Goal: Task Accomplishment & Management: Manage account settings

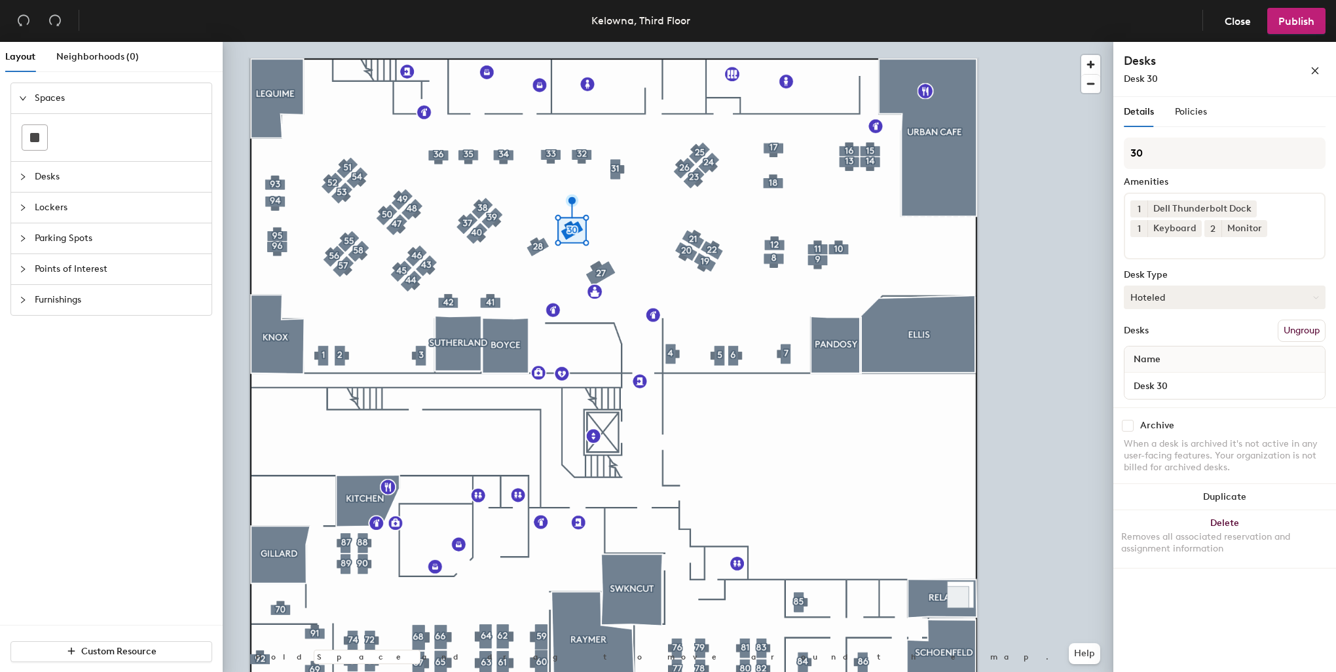
click at [1255, 299] on button "Hoteled" at bounding box center [1225, 297] width 202 height 24
click at [1190, 335] on div "Assigned" at bounding box center [1189, 338] width 131 height 20
click at [1211, 363] on div "Name" at bounding box center [1224, 359] width 200 height 26
click at [1311, 21] on span "Publish" at bounding box center [1296, 21] width 36 height 12
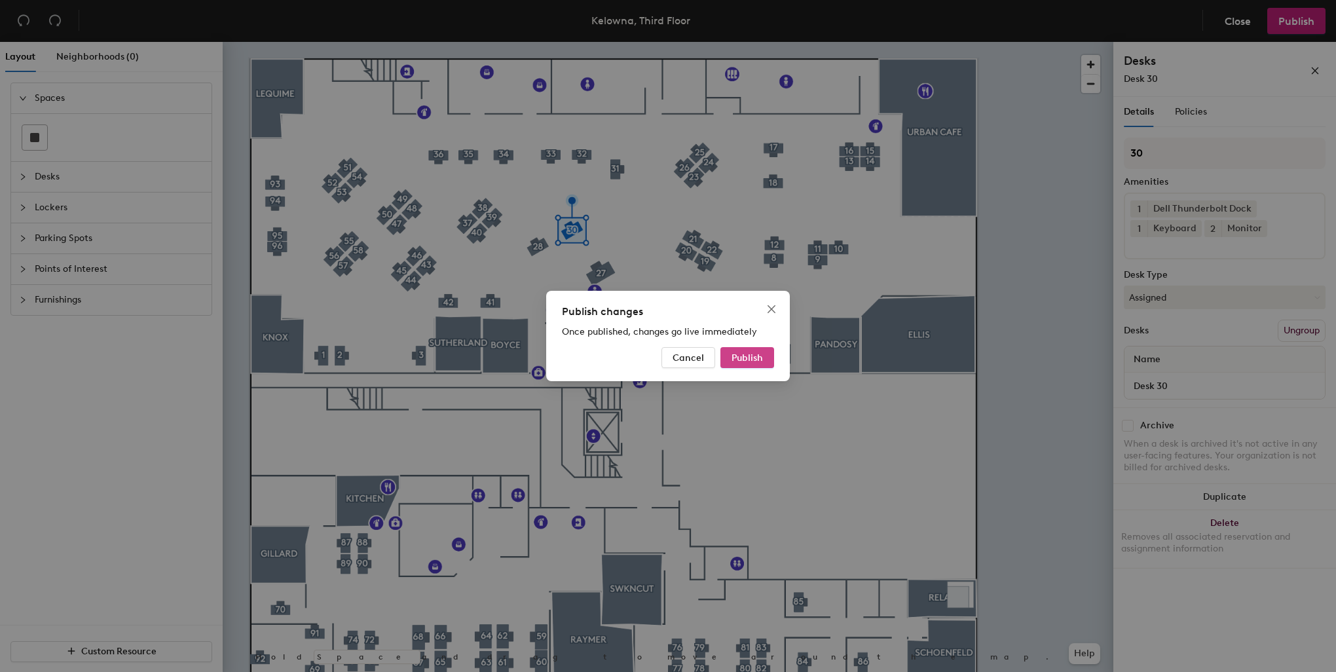
click at [761, 359] on span "Publish" at bounding box center [746, 357] width 31 height 11
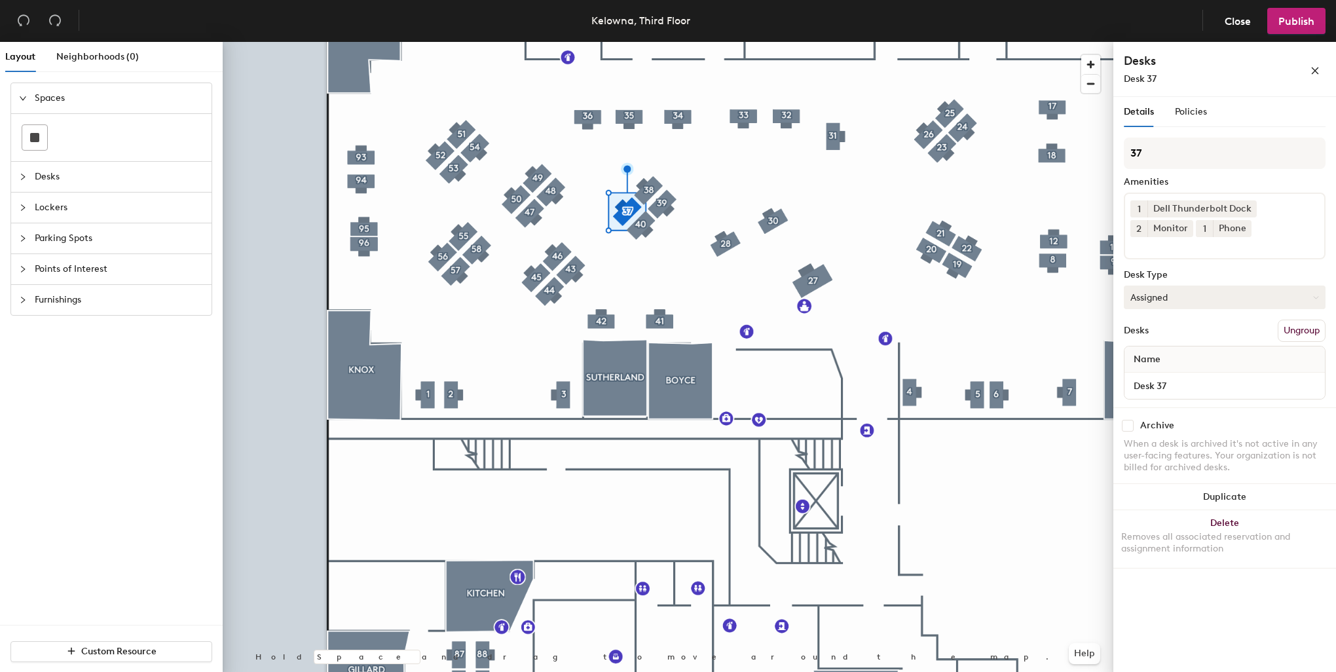
click at [1312, 295] on button "Assigned" at bounding box center [1225, 297] width 202 height 24
click at [1179, 376] on div "Hoteled" at bounding box center [1189, 377] width 131 height 20
click at [1283, 28] on button "Publish" at bounding box center [1296, 21] width 58 height 26
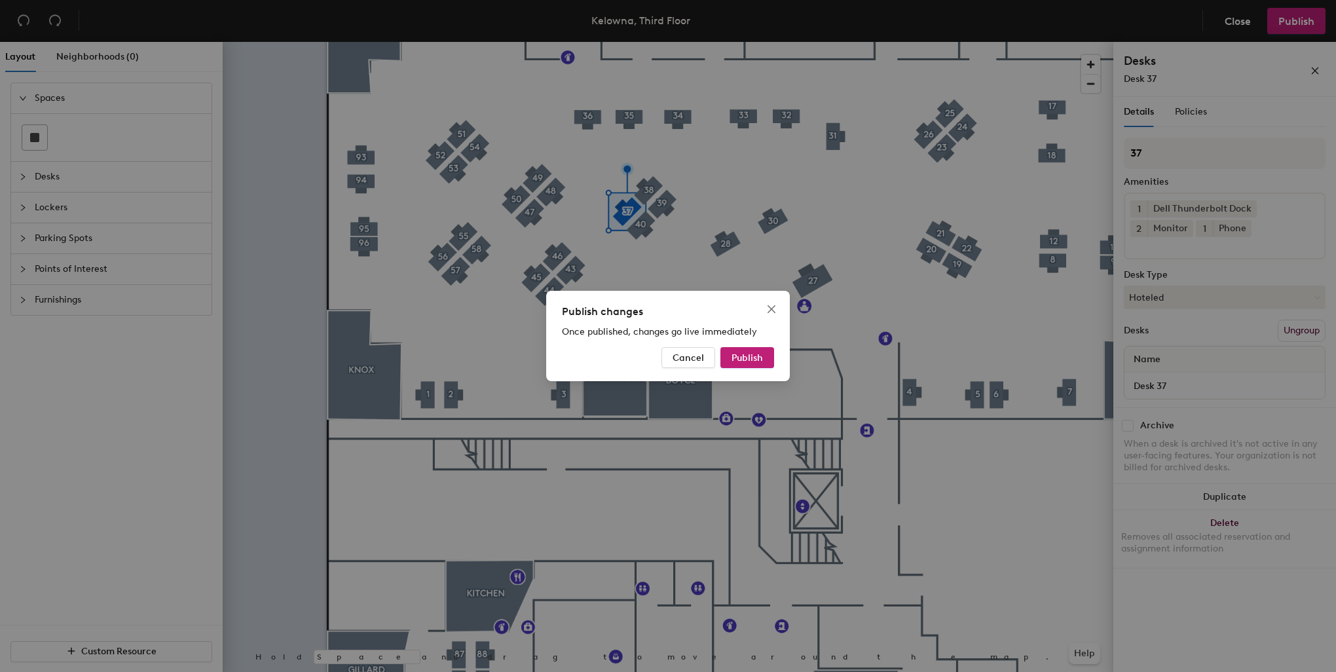
drag, startPoint x: 757, startPoint y: 350, endPoint x: 794, endPoint y: 355, distance: 37.0
click at [757, 350] on button "Publish" at bounding box center [747, 357] width 54 height 21
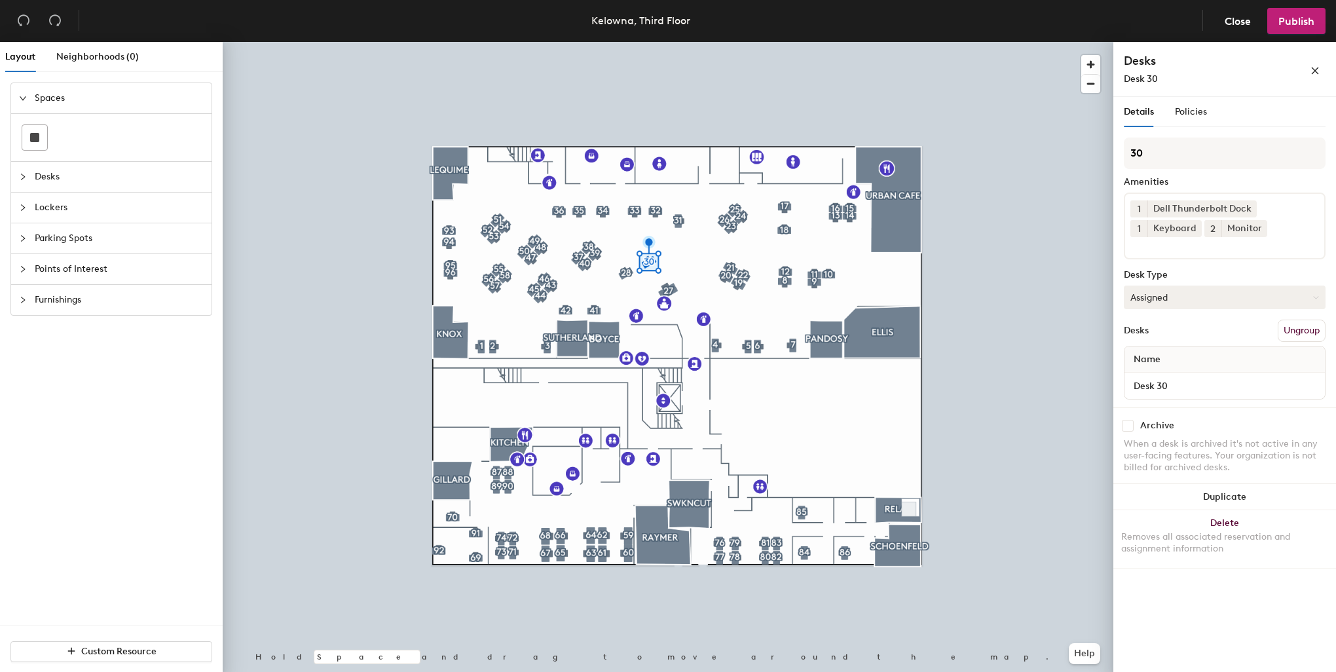
click at [1314, 295] on icon at bounding box center [1316, 298] width 6 height 6
click at [1157, 336] on div "Assigned" at bounding box center [1189, 338] width 131 height 20
click at [1276, 17] on button "Publish" at bounding box center [1296, 21] width 58 height 26
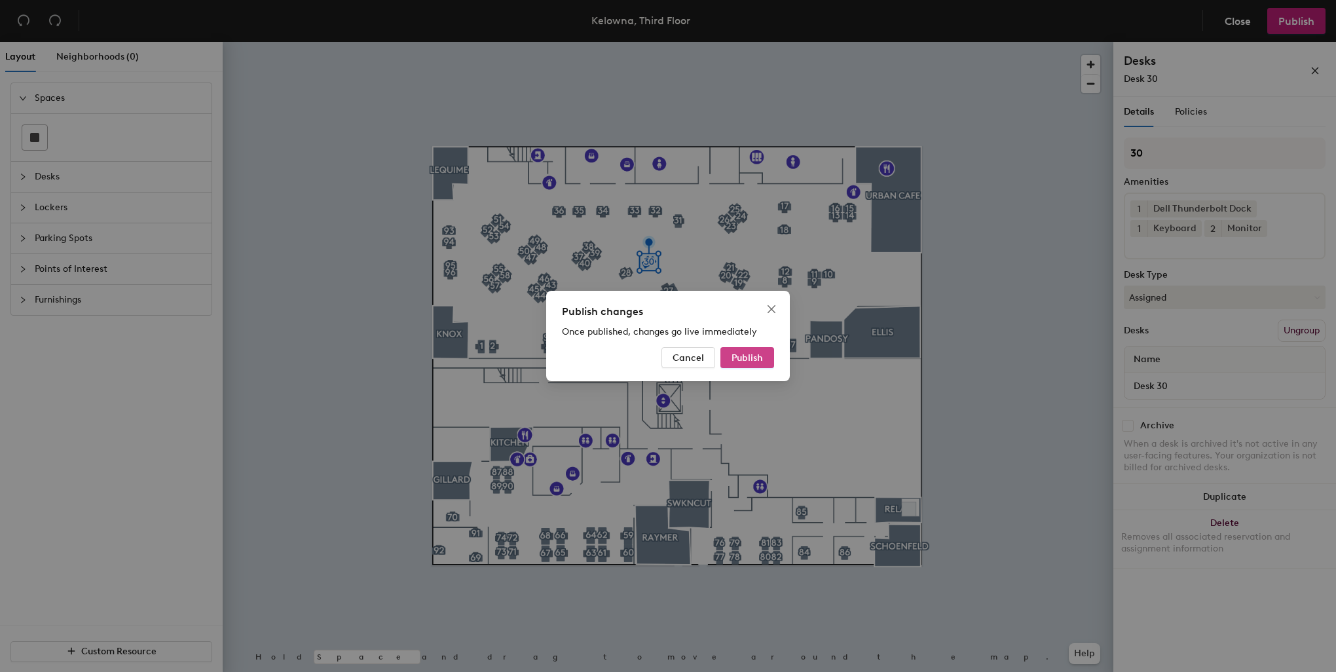
click at [759, 358] on span "Publish" at bounding box center [746, 357] width 31 height 11
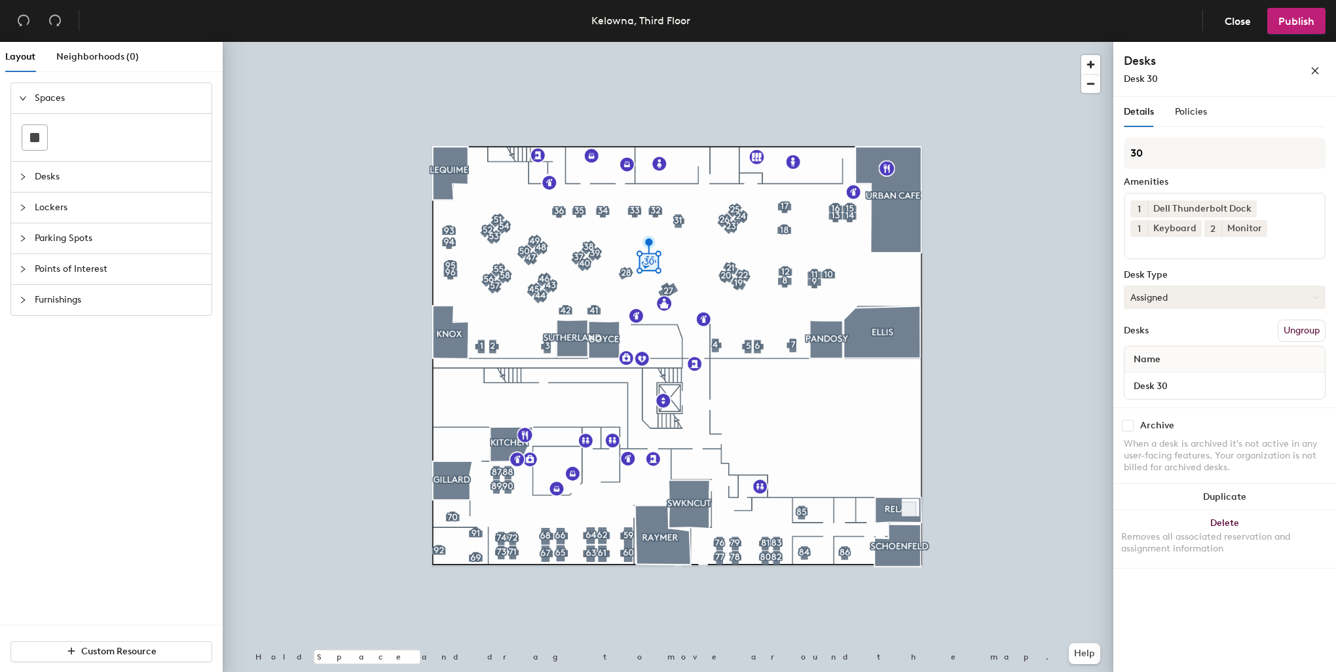
click at [1257, 289] on button "Assigned" at bounding box center [1225, 297] width 202 height 24
click at [1200, 115] on span "Policies" at bounding box center [1191, 111] width 32 height 11
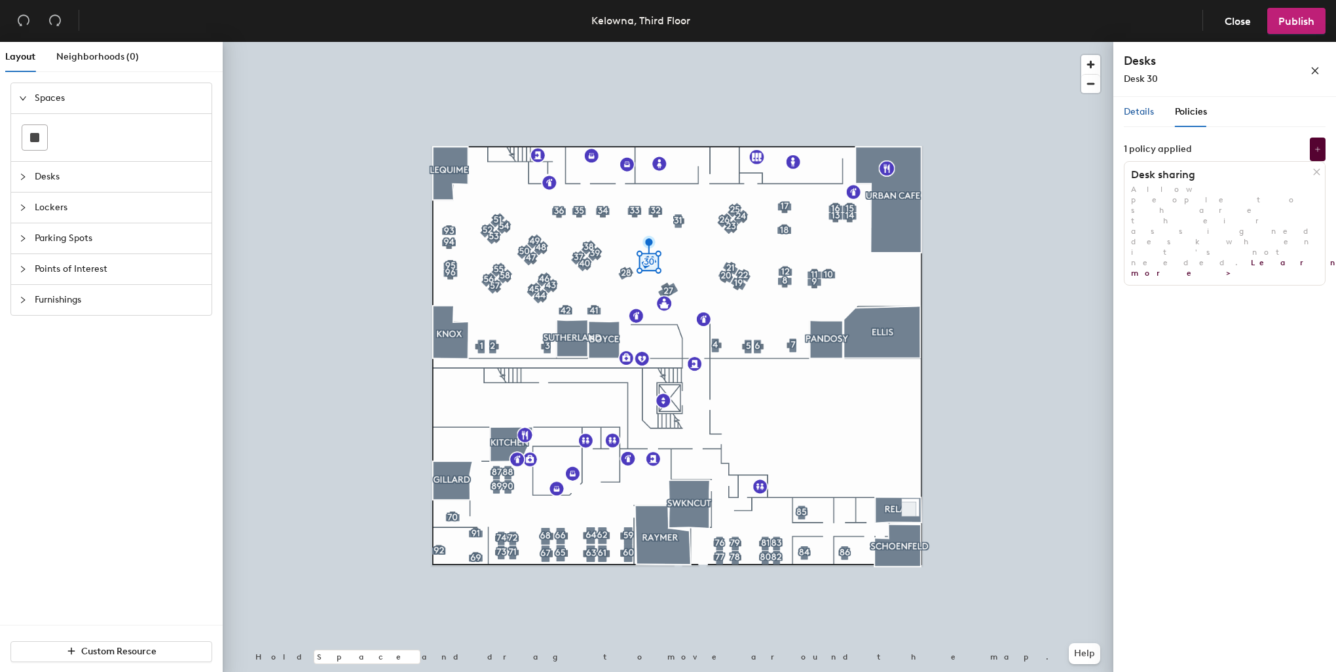
click at [1143, 113] on span "Details" at bounding box center [1139, 111] width 30 height 11
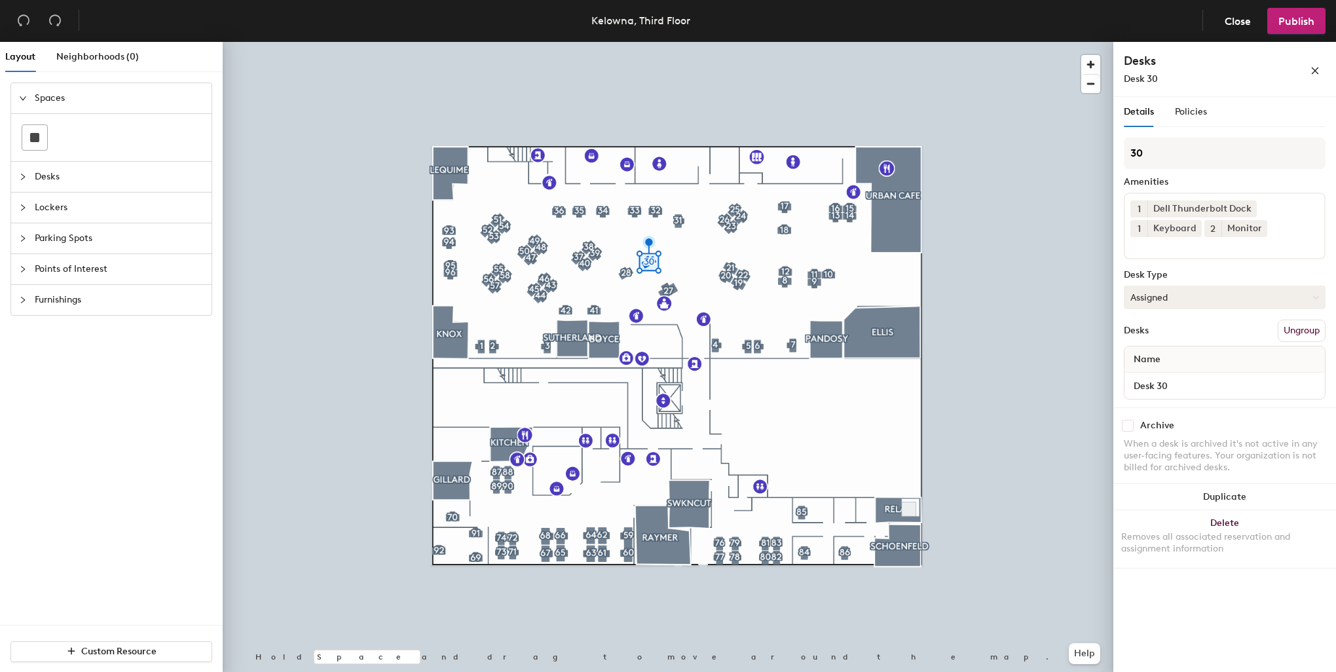
click at [1167, 295] on button "Assigned" at bounding box center [1225, 297] width 202 height 24
click at [1158, 335] on div "Assigned" at bounding box center [1189, 338] width 131 height 20
click at [1282, 25] on span "Publish" at bounding box center [1296, 21] width 36 height 12
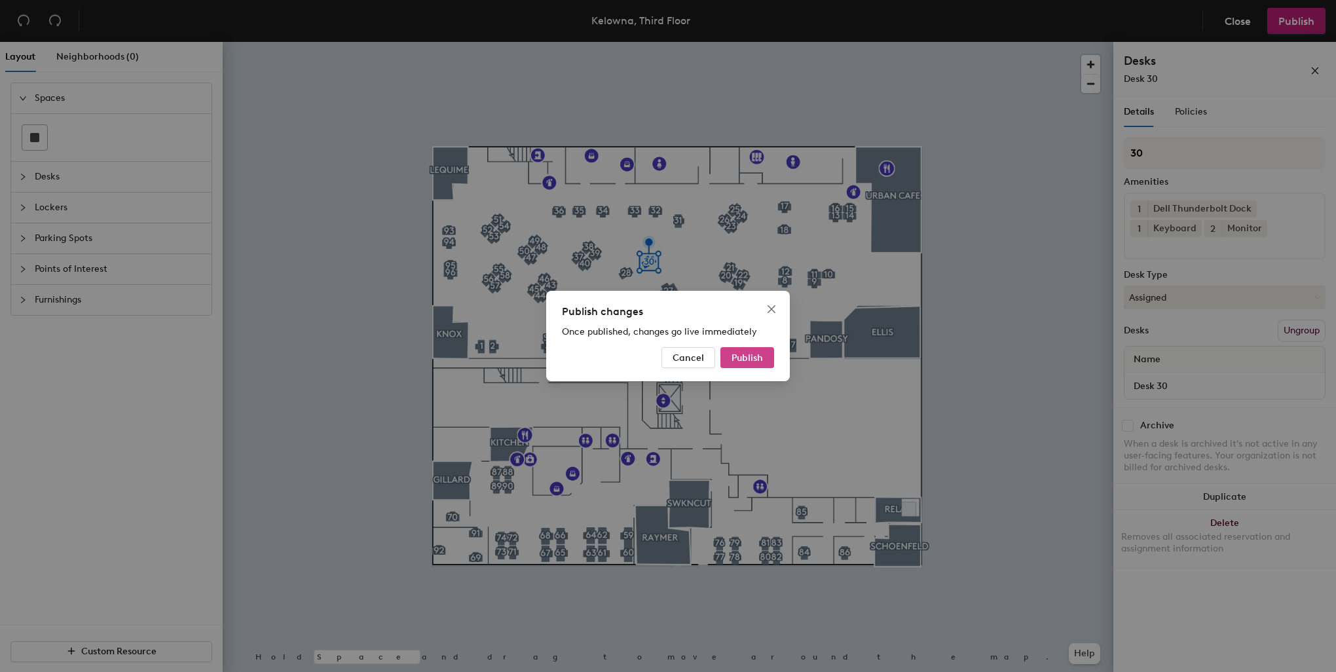
click at [759, 360] on span "Publish" at bounding box center [746, 357] width 31 height 11
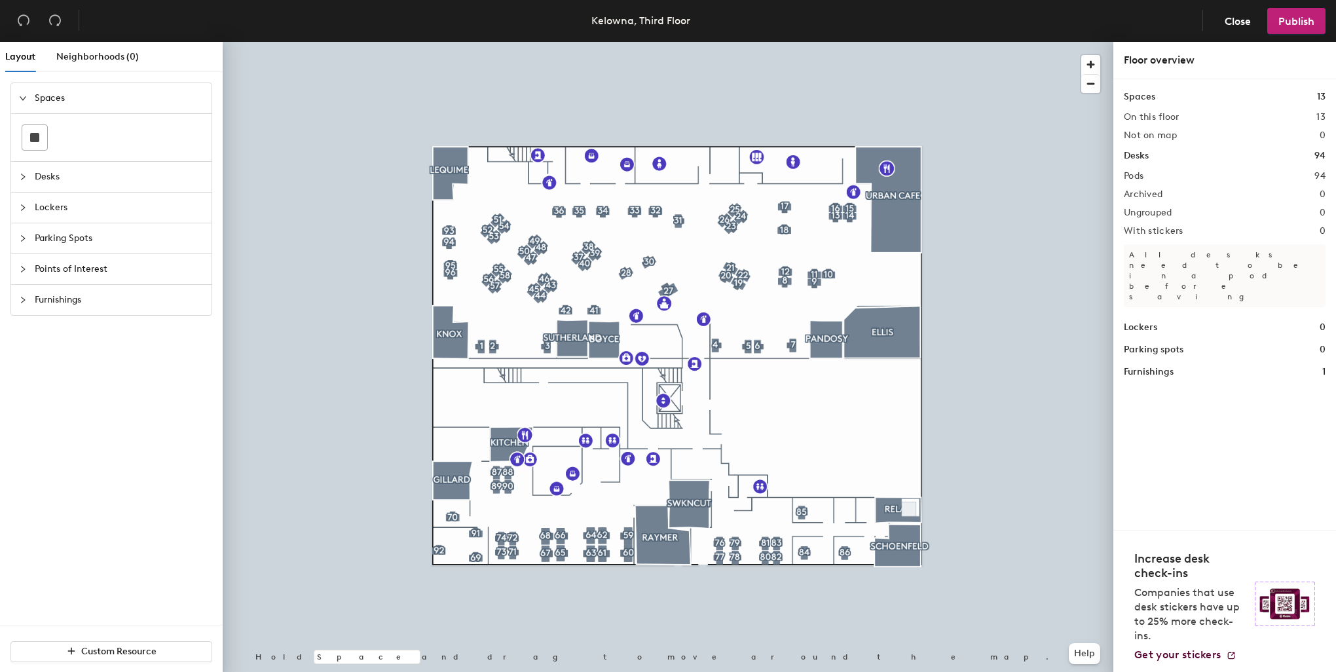
click at [648, 42] on div at bounding box center [668, 42] width 890 height 0
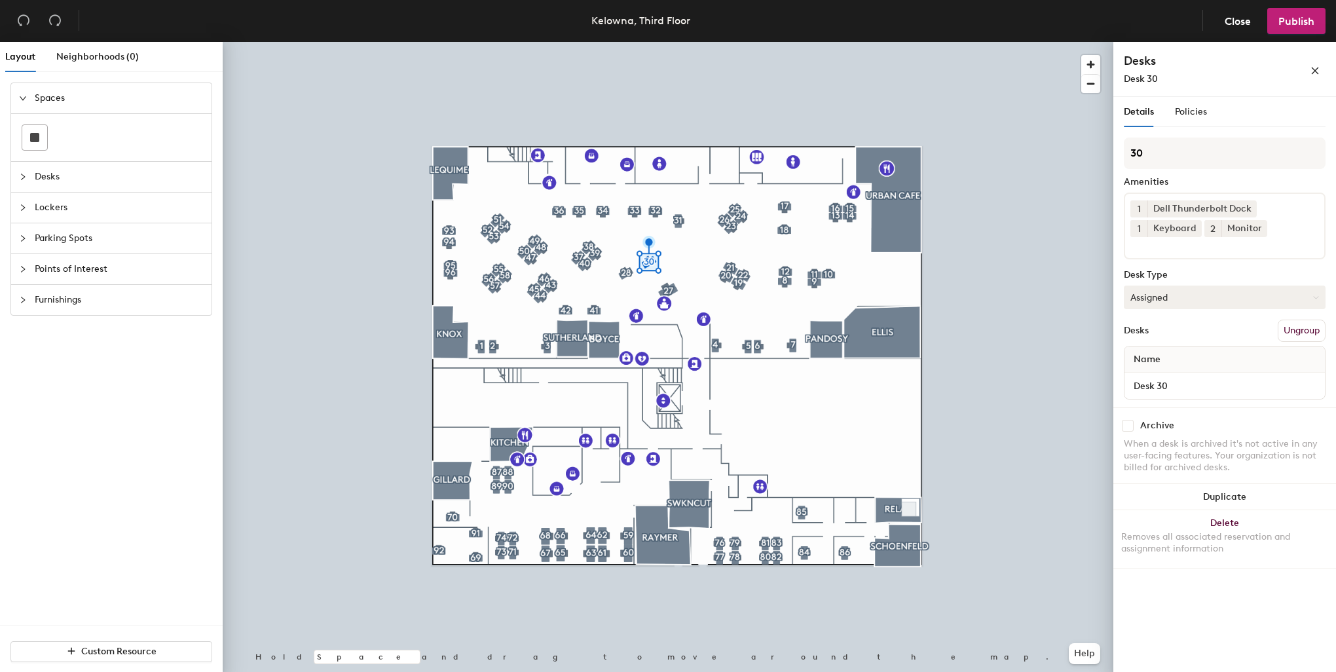
click at [1187, 296] on button "Assigned" at bounding box center [1225, 297] width 202 height 24
click at [1142, 378] on div "Hoteled" at bounding box center [1189, 377] width 131 height 20
click at [1275, 28] on button "Publish" at bounding box center [1296, 21] width 58 height 26
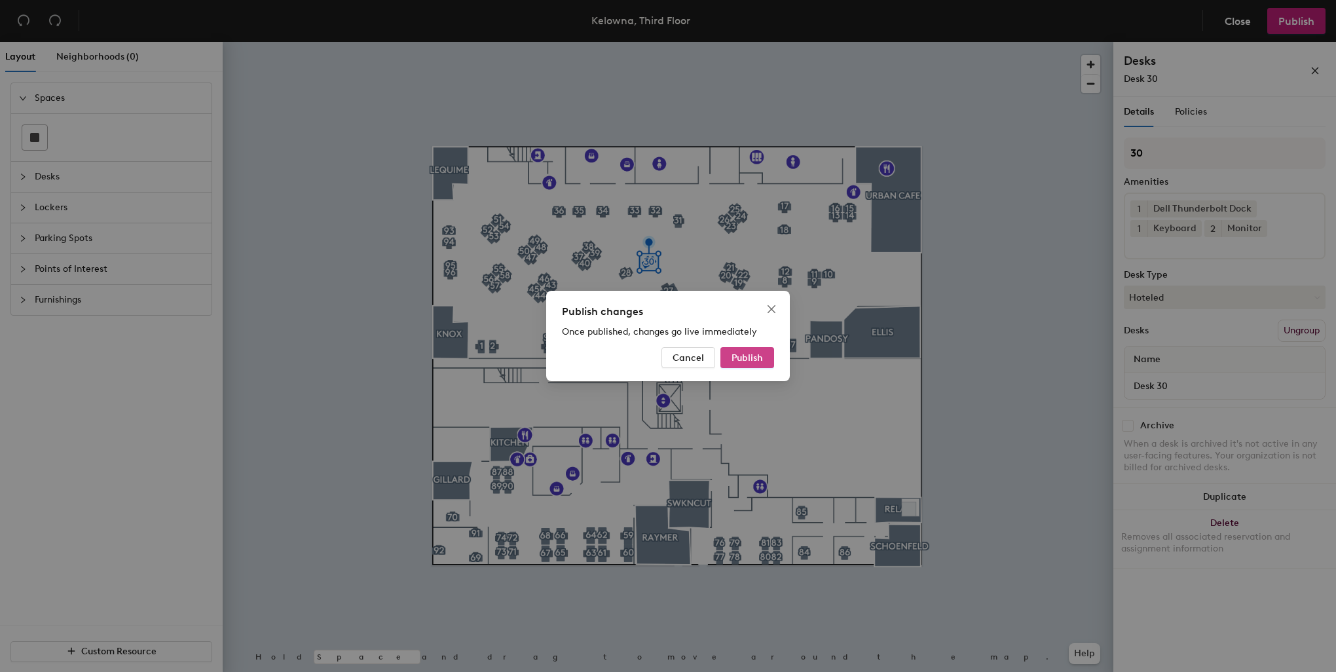
click at [743, 354] on span "Publish" at bounding box center [746, 357] width 31 height 11
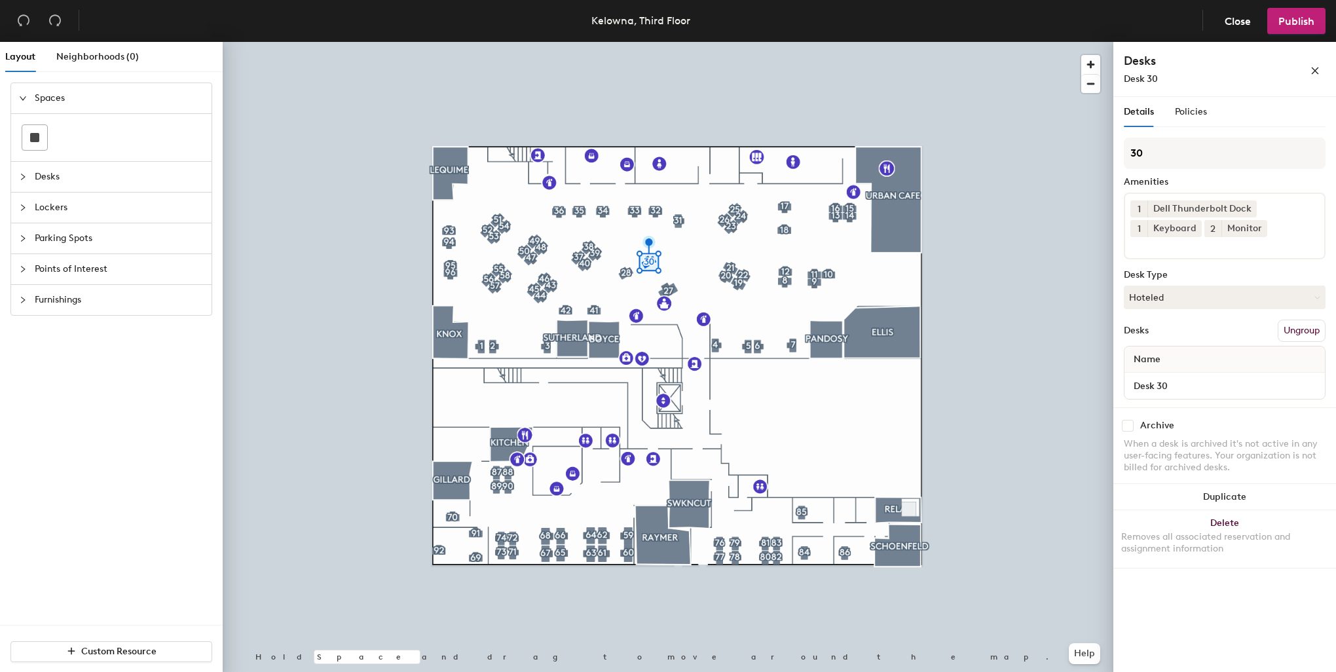
click at [1302, 325] on button "Ungroup" at bounding box center [1301, 331] width 48 height 22
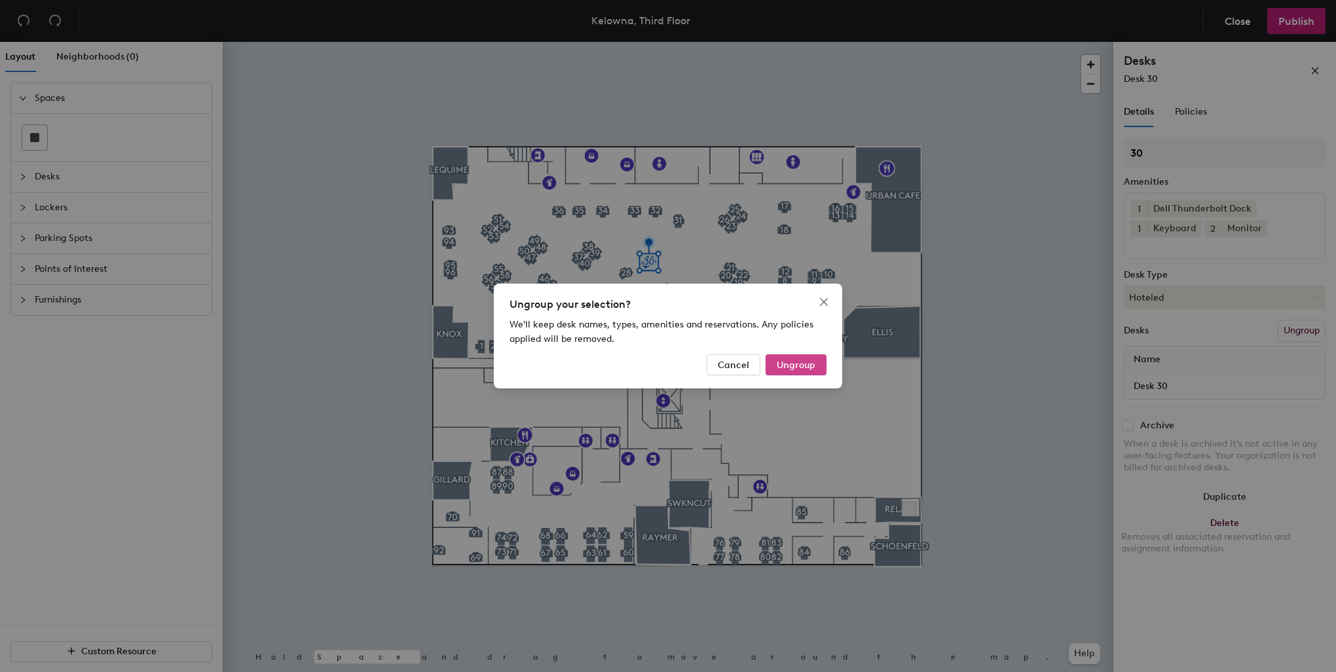
click at [817, 367] on button "Ungroup" at bounding box center [795, 364] width 61 height 21
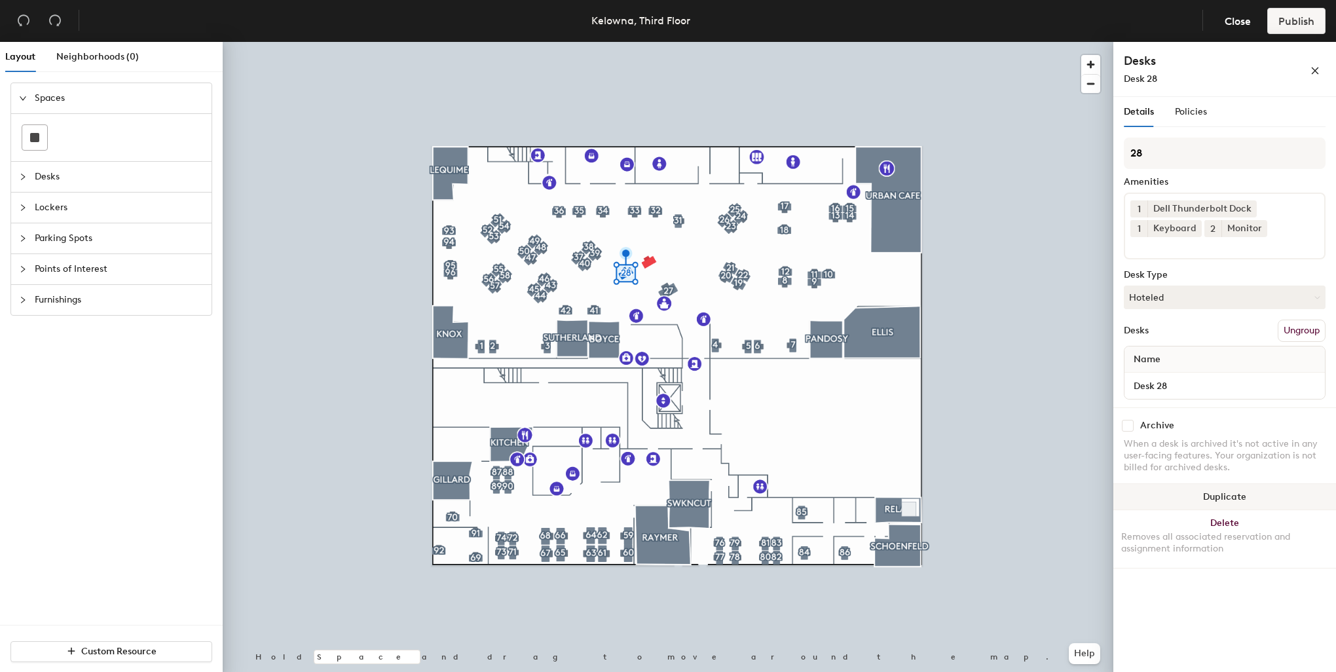
click at [1016, 42] on div at bounding box center [668, 42] width 890 height 0
click at [1304, 333] on button "Ungroup" at bounding box center [1301, 331] width 48 height 22
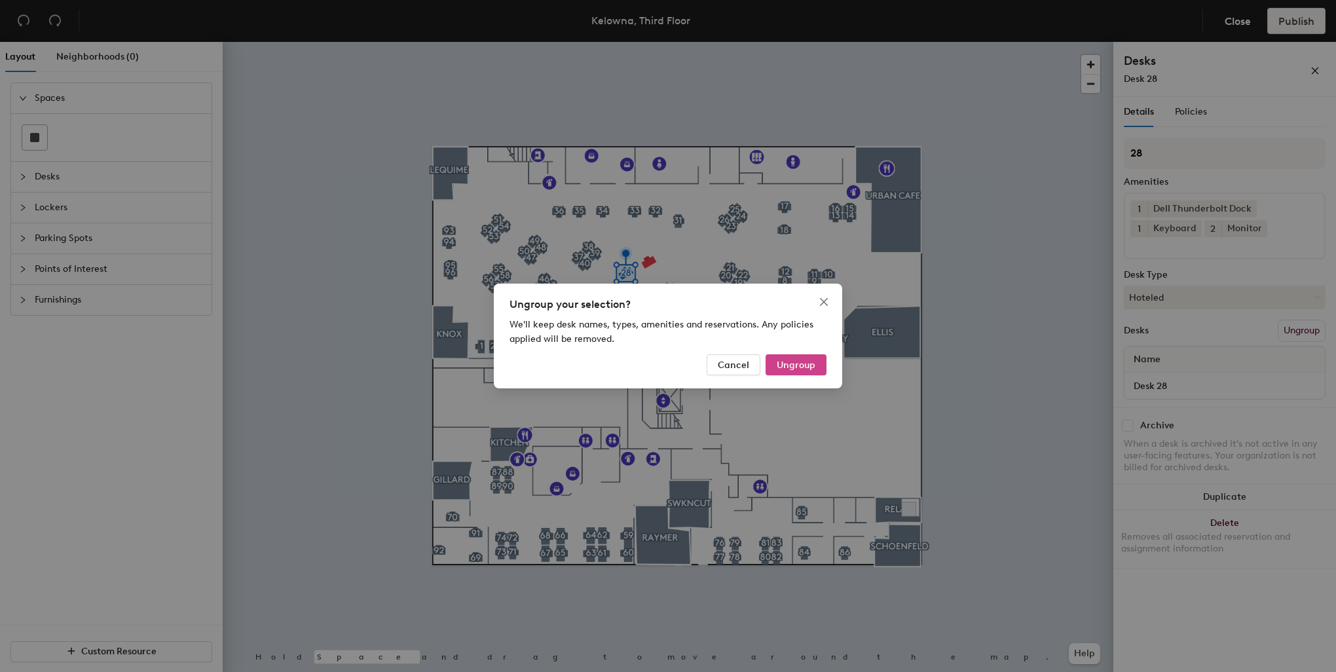
click at [805, 367] on span "Ungroup" at bounding box center [796, 364] width 39 height 11
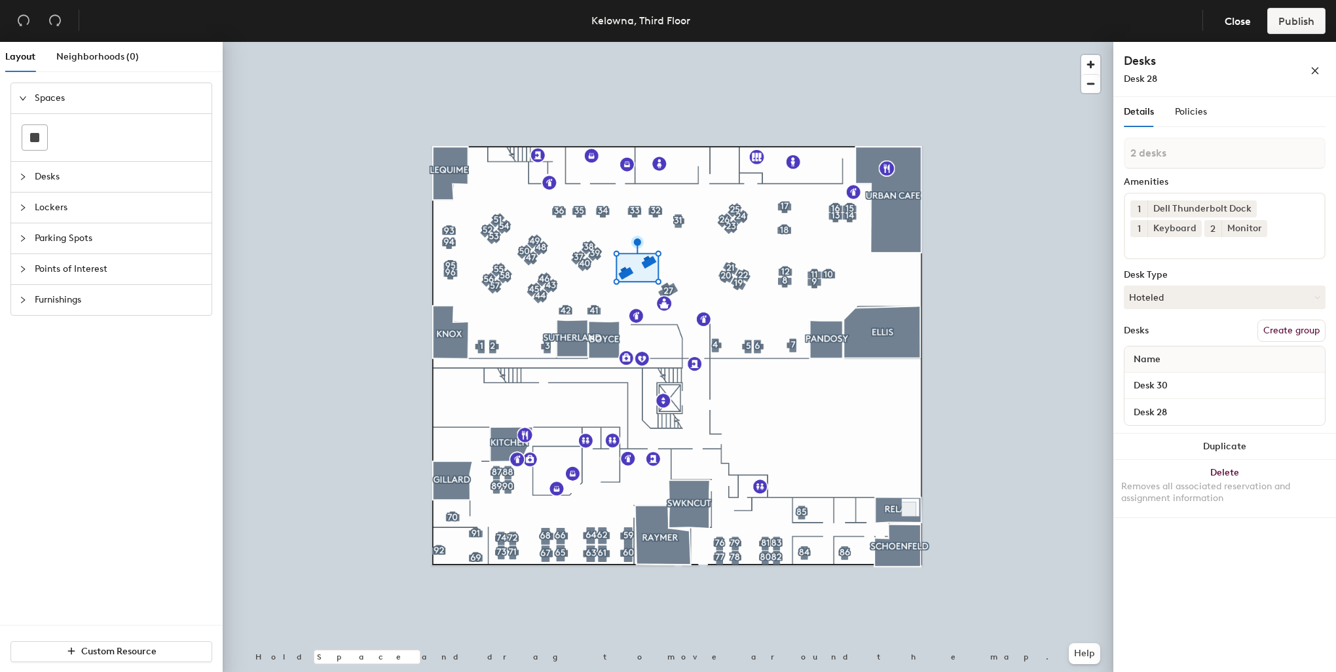
click at [1295, 335] on button "Create group" at bounding box center [1291, 331] width 68 height 22
click at [1314, 69] on icon "close" at bounding box center [1314, 70] width 9 height 9
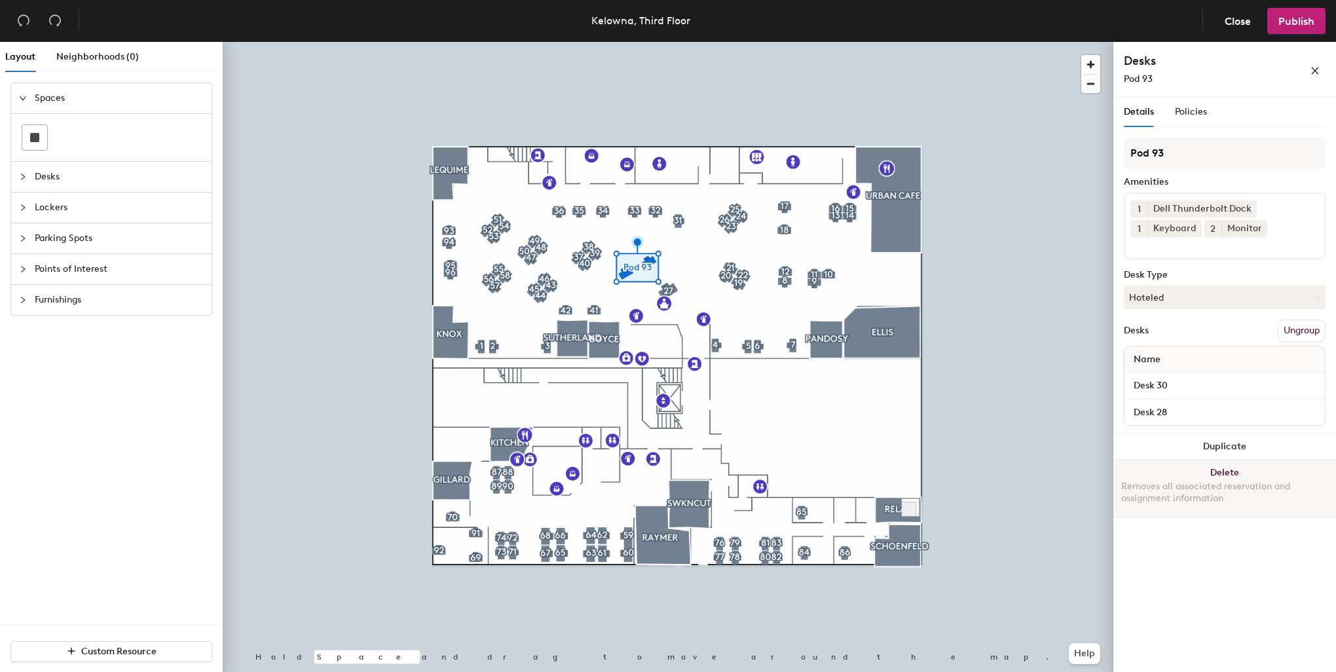
click at [1219, 471] on button "Delete Removes all associated reservation and assignment information" at bounding box center [1224, 489] width 223 height 58
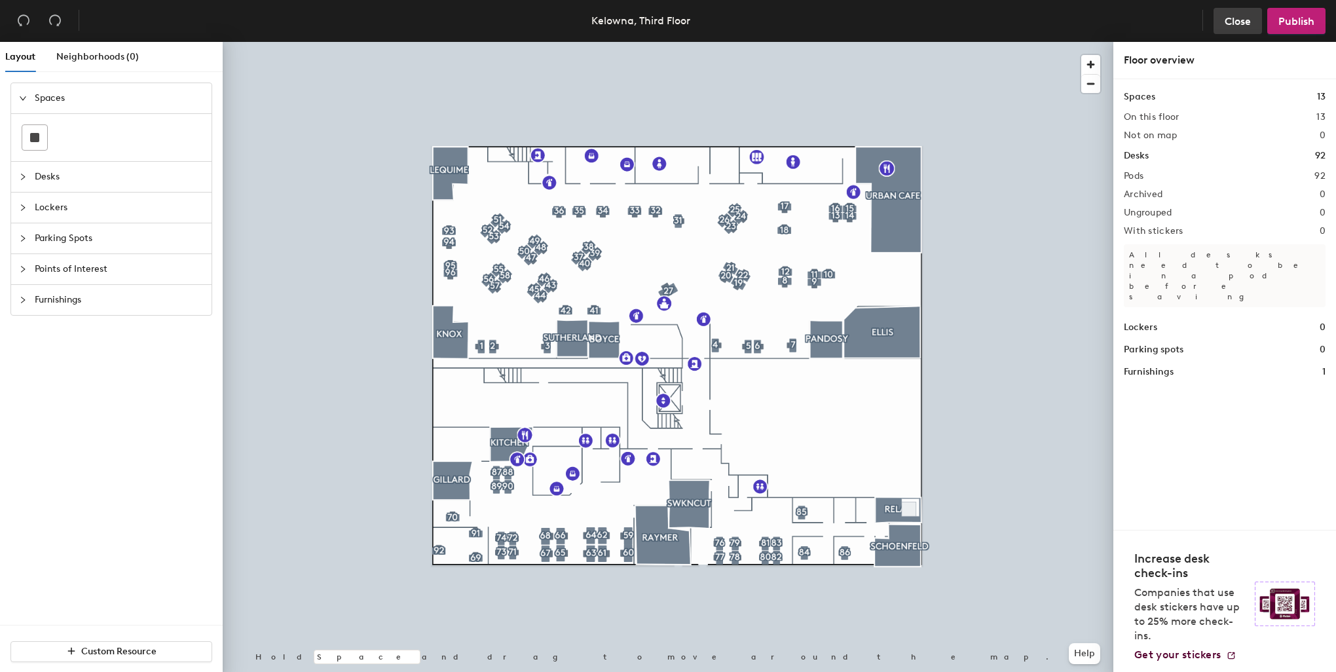
click at [1230, 25] on span "Close" at bounding box center [1237, 21] width 26 height 12
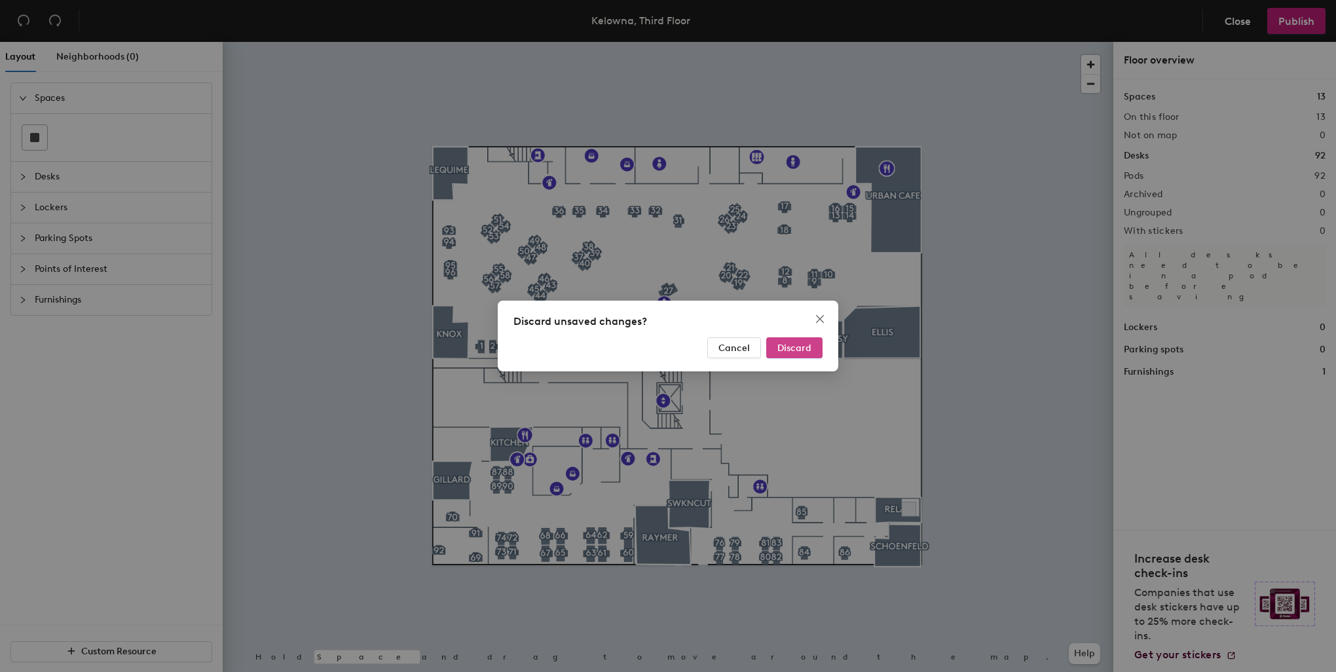
click at [798, 352] on span "Discard" at bounding box center [794, 347] width 34 height 11
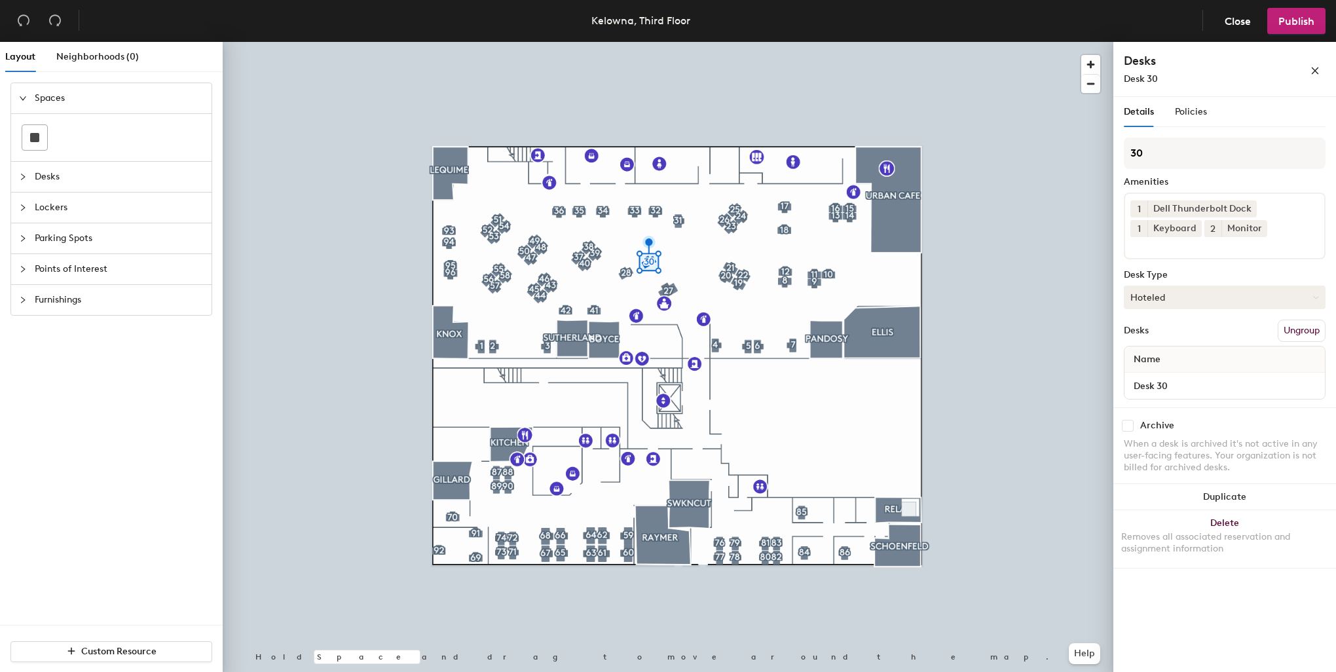
click at [1277, 299] on button "Hoteled" at bounding box center [1225, 297] width 202 height 24
click at [1186, 337] on div "Assigned" at bounding box center [1189, 338] width 131 height 20
click at [1296, 25] on span "Publish" at bounding box center [1296, 21] width 36 height 12
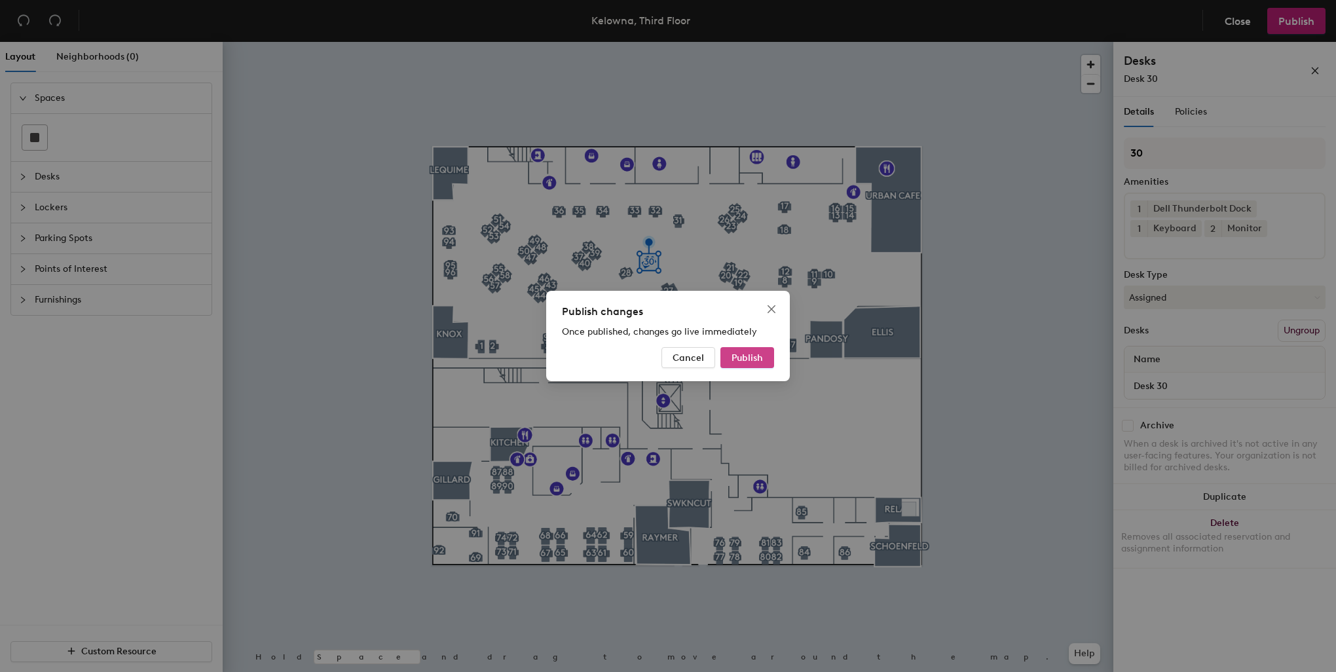
click at [762, 360] on span "Publish" at bounding box center [746, 357] width 31 height 11
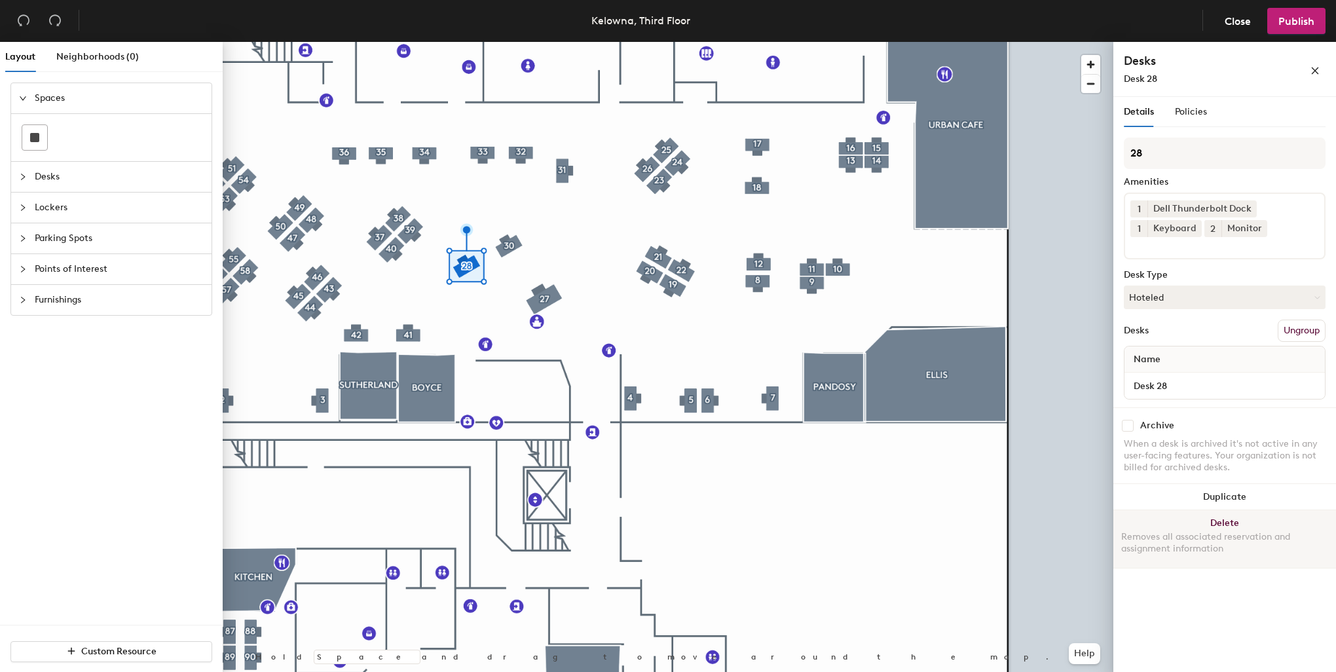
click at [1241, 518] on button "Delete Removes all associated reservation and assignment information" at bounding box center [1224, 539] width 223 height 58
click at [1228, 523] on button "Delete Removes all associated reservation and assignment information" at bounding box center [1224, 539] width 223 height 58
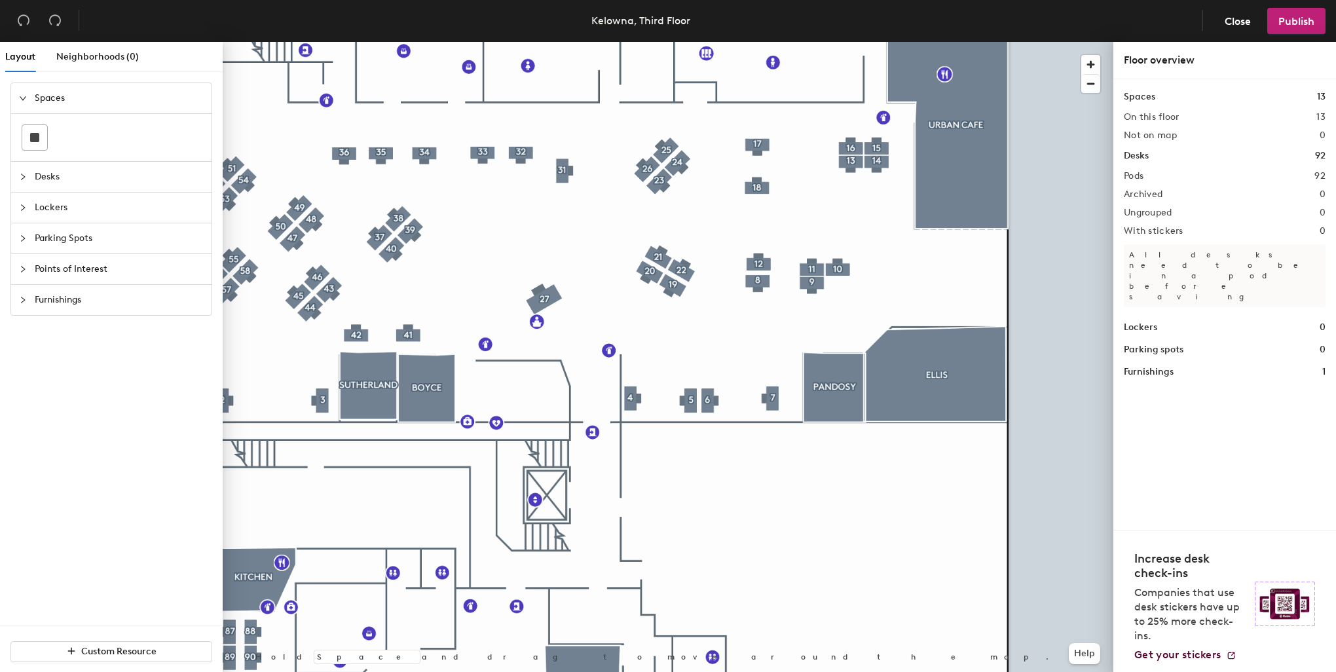
click at [364, 42] on div at bounding box center [668, 42] width 890 height 0
click at [49, 175] on span "Desks" at bounding box center [119, 177] width 169 height 30
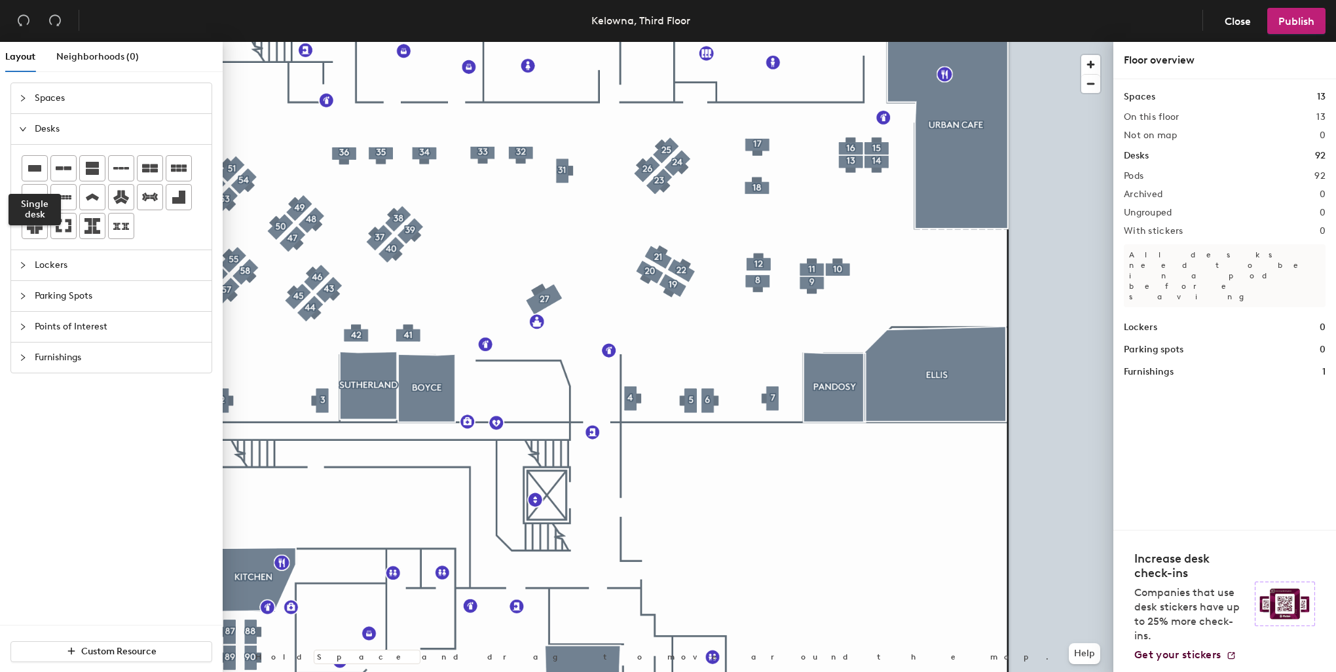
drag, startPoint x: 28, startPoint y: 169, endPoint x: 105, endPoint y: 179, distance: 78.5
click at [31, 166] on icon at bounding box center [35, 168] width 16 height 16
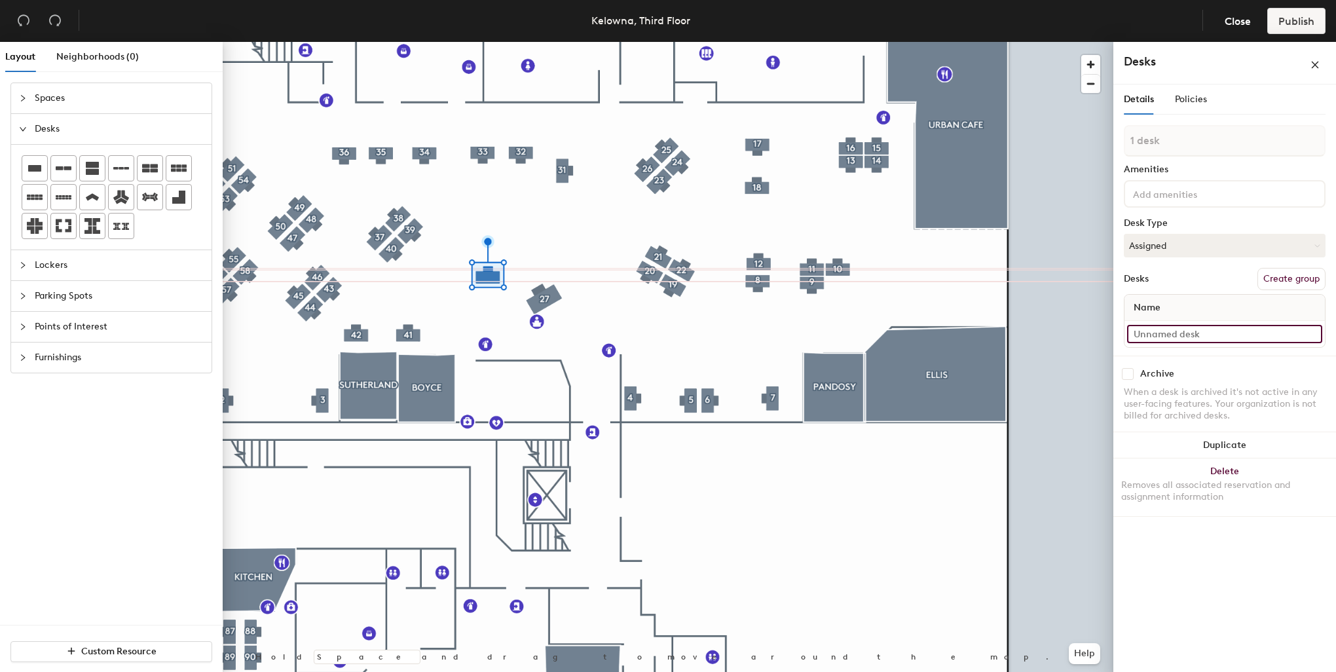
click at [1184, 337] on input at bounding box center [1224, 334] width 195 height 18
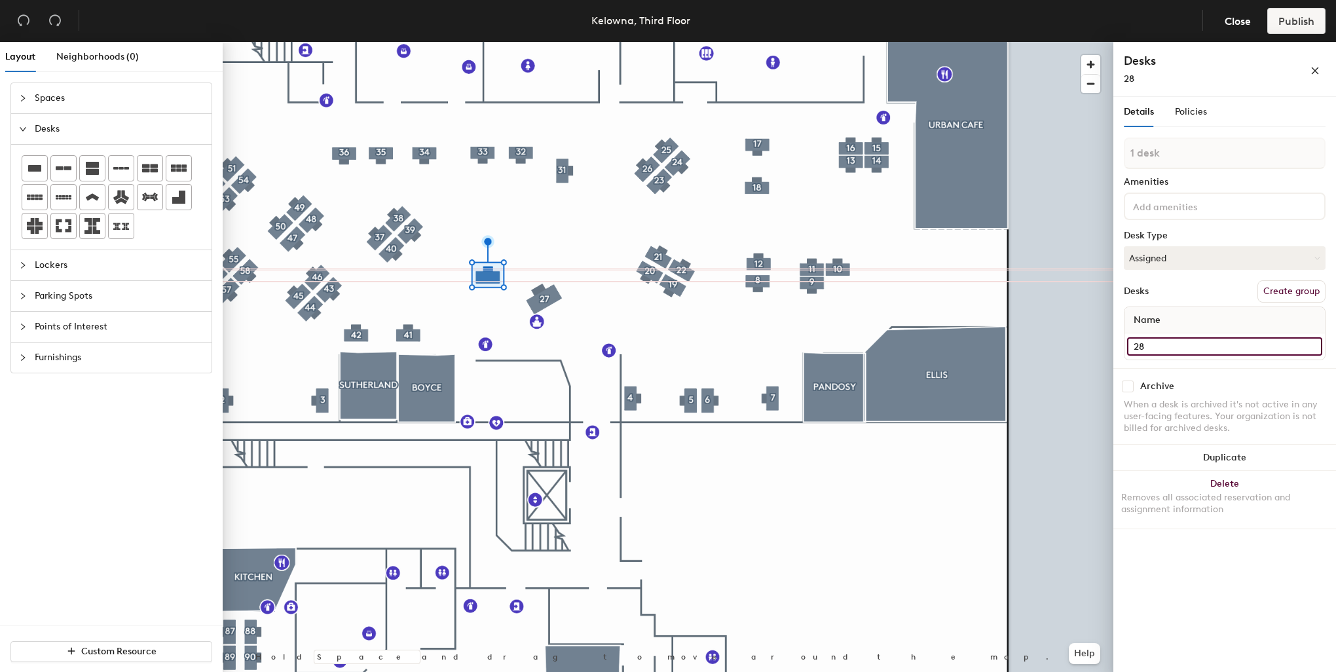
type input "28"
click at [1290, 287] on button "Create group" at bounding box center [1291, 291] width 68 height 22
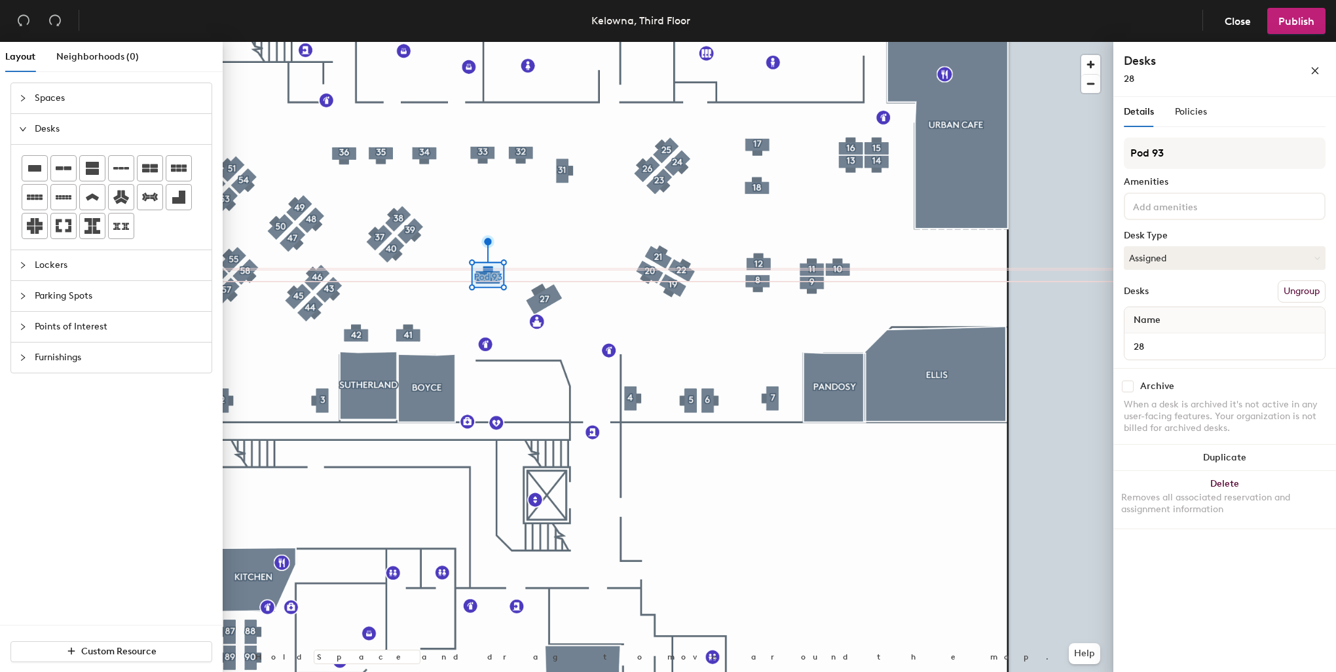
drag, startPoint x: 1178, startPoint y: 154, endPoint x: 1114, endPoint y: 148, distance: 63.8
click at [1114, 148] on div "Details Policies Pod 93 Amenities Desk Type Assigned Desks Ungroup Name 28 Arch…" at bounding box center [1224, 387] width 223 height 580
type input "Desk 28"
click at [1304, 251] on button "Assigned" at bounding box center [1225, 258] width 202 height 24
click at [1177, 340] on div "Hoteled" at bounding box center [1189, 338] width 131 height 20
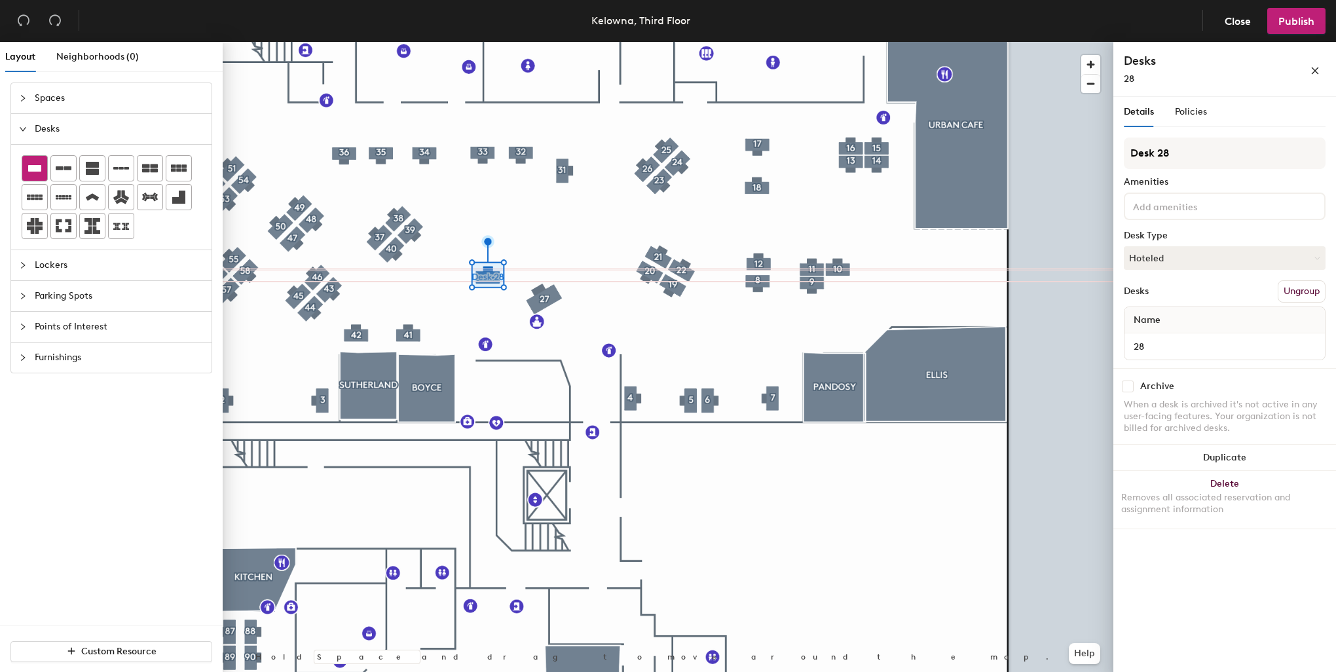
click at [38, 168] on icon at bounding box center [34, 168] width 13 height 7
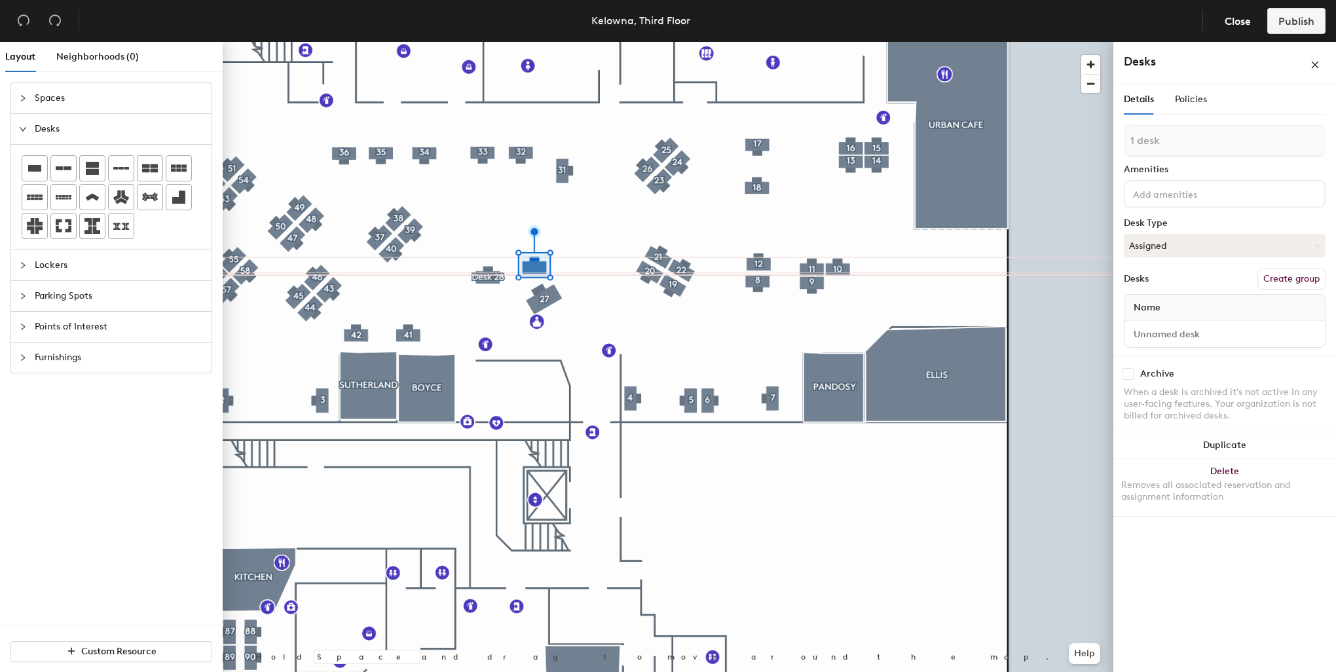
click at [1278, 279] on button "Create group" at bounding box center [1291, 279] width 68 height 22
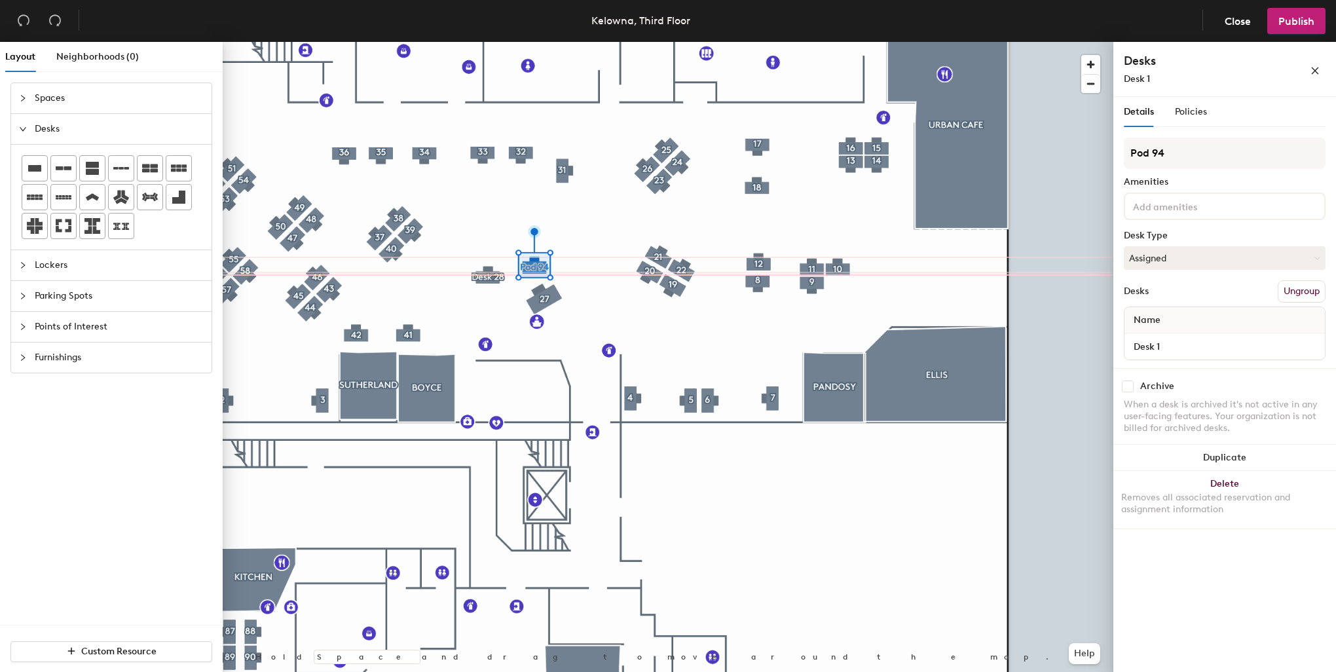
click at [1093, 151] on div "Layout Neighborhoods (0) Spaces Desks Lockers Parking Spots Points of Interest …" at bounding box center [668, 359] width 1336 height 635
type input "d"
type input "Desk 30"
click at [1310, 24] on span "Publish" at bounding box center [1296, 21] width 36 height 12
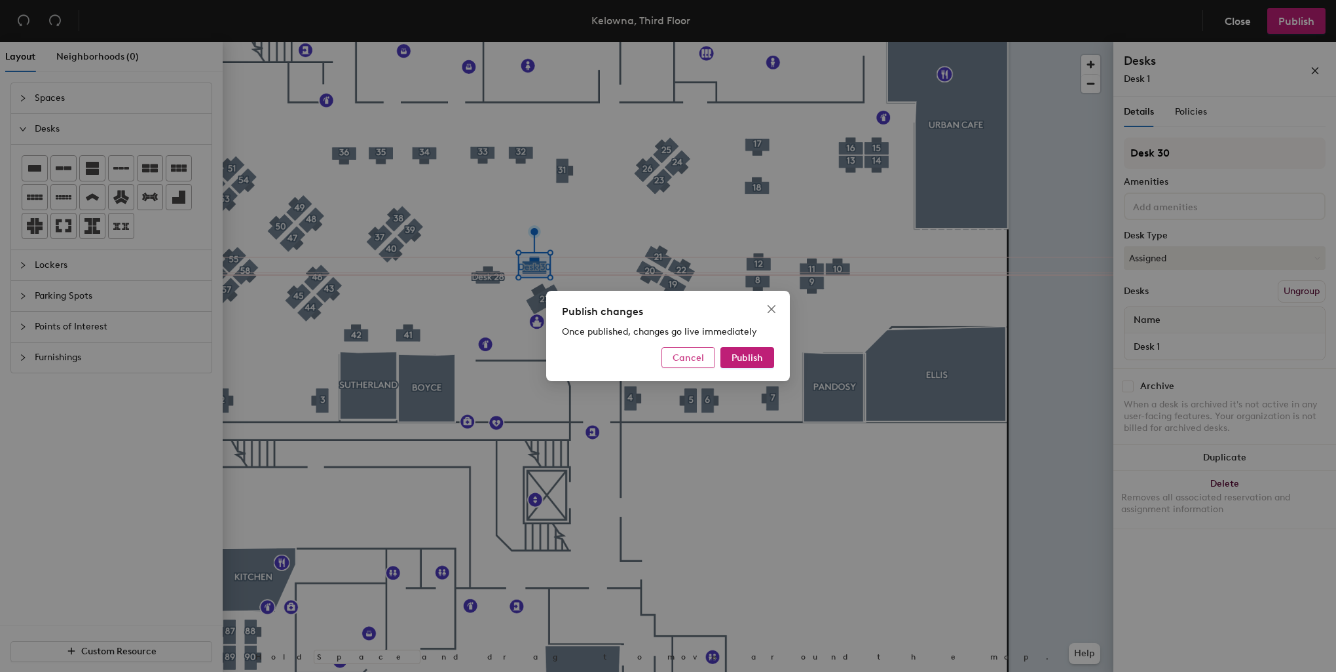
click at [681, 355] on span "Cancel" at bounding box center [687, 357] width 31 height 11
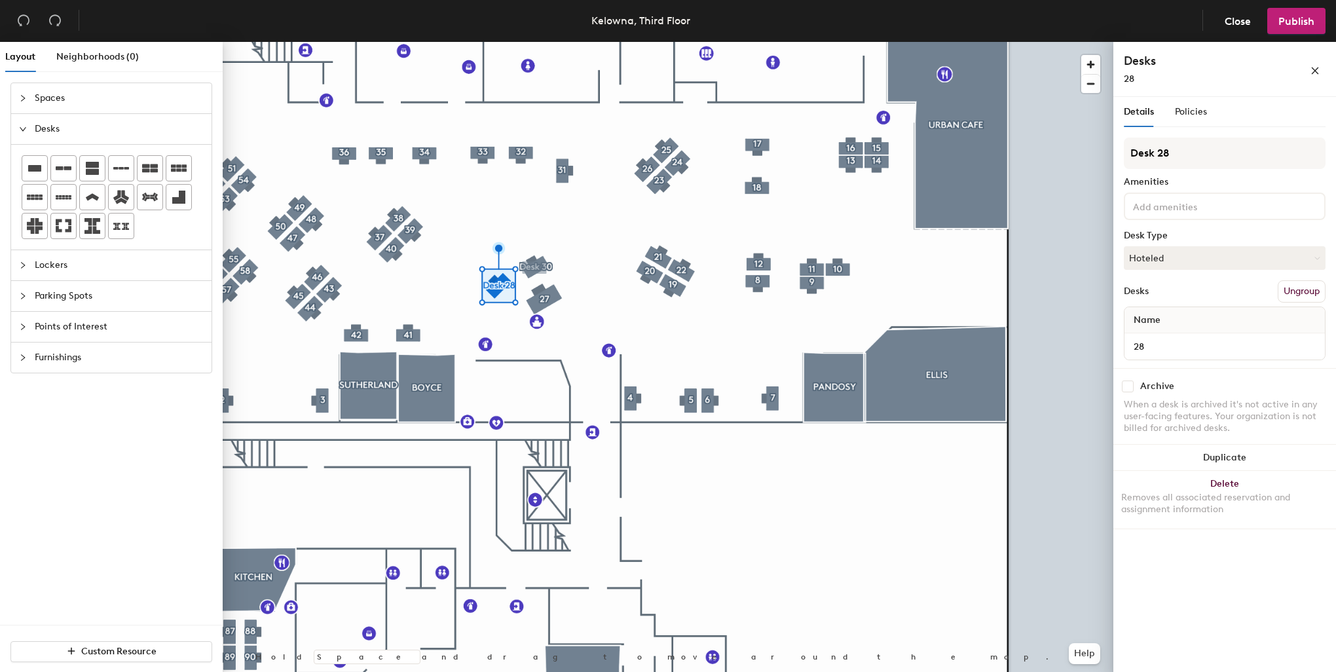
click at [570, 42] on div at bounding box center [668, 42] width 890 height 0
click at [1306, 30] on button "Publish" at bounding box center [1296, 21] width 58 height 26
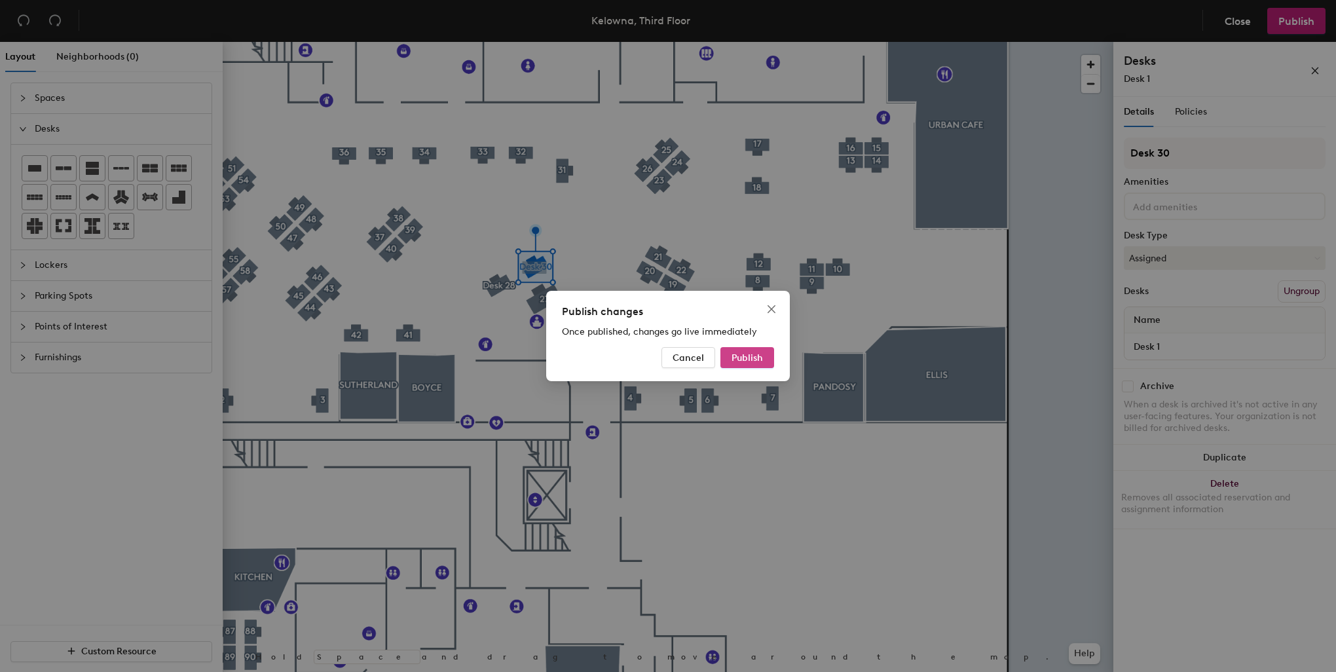
click at [741, 359] on span "Publish" at bounding box center [746, 357] width 31 height 11
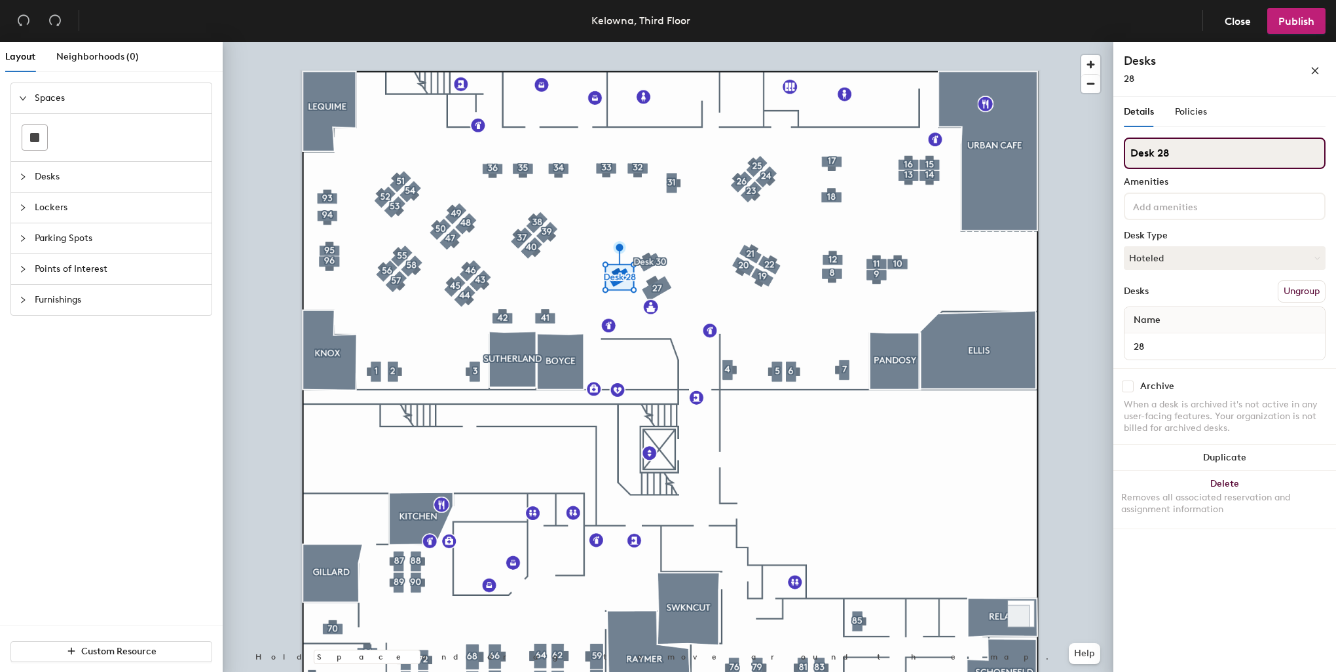
click at [1089, 152] on div "Layout Neighborhoods (0) Spaces Desks Lockers Parking Spots Points of Interest …" at bounding box center [668, 359] width 1336 height 635
type input "28"
click at [1101, 151] on div "Layout Neighborhoods (0) Spaces Desks Lockers Parking Spots Points of Interest …" at bounding box center [668, 359] width 1336 height 635
type input "30"
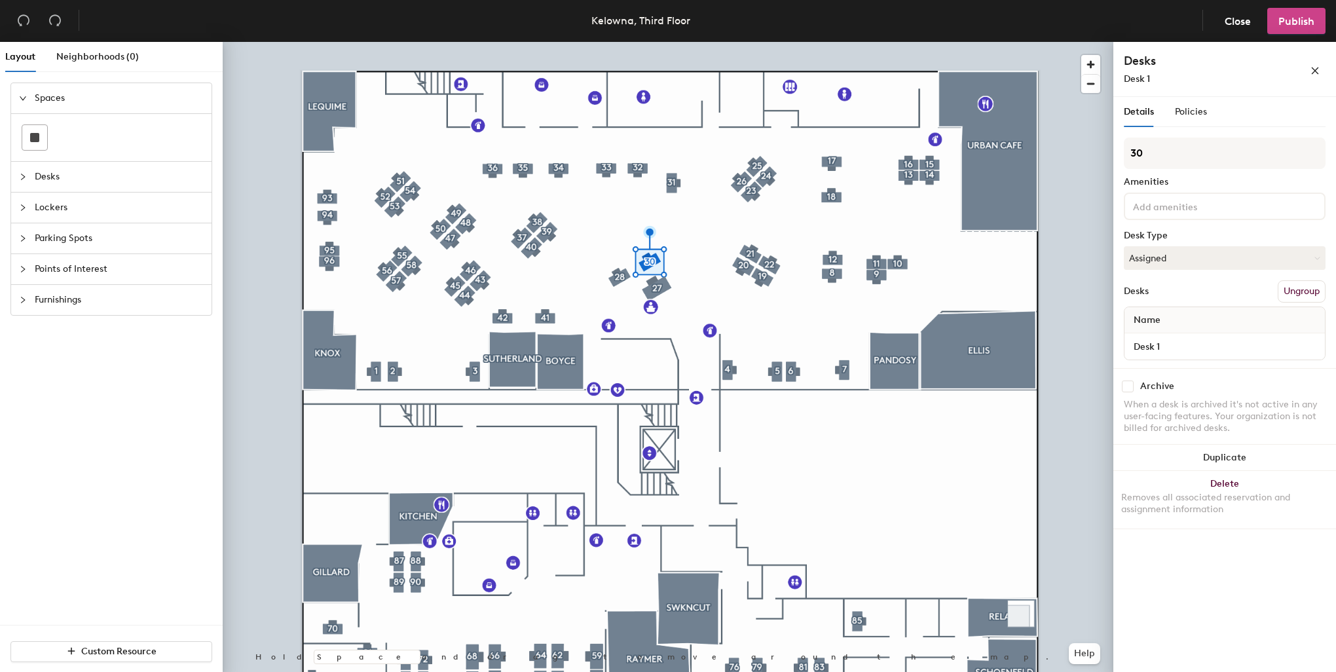
click at [1313, 16] on span "Publish" at bounding box center [1296, 21] width 36 height 12
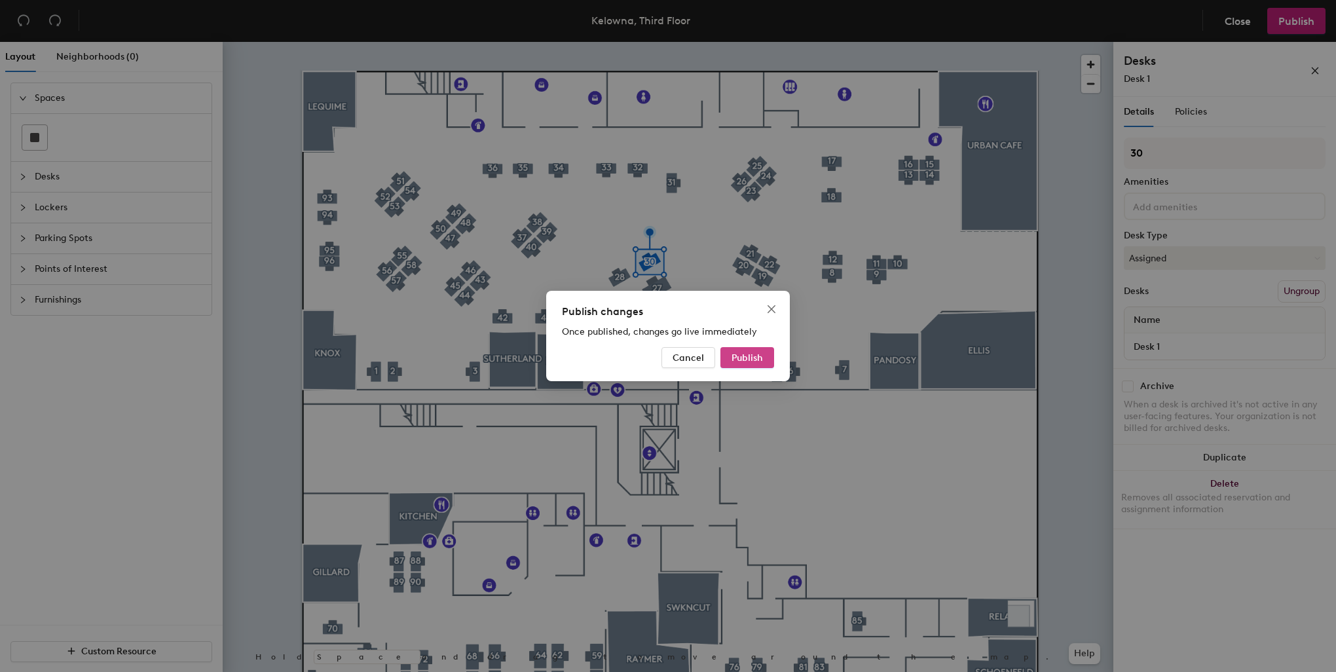
click at [756, 354] on span "Publish" at bounding box center [746, 357] width 31 height 11
